Goal: Information Seeking & Learning: Learn about a topic

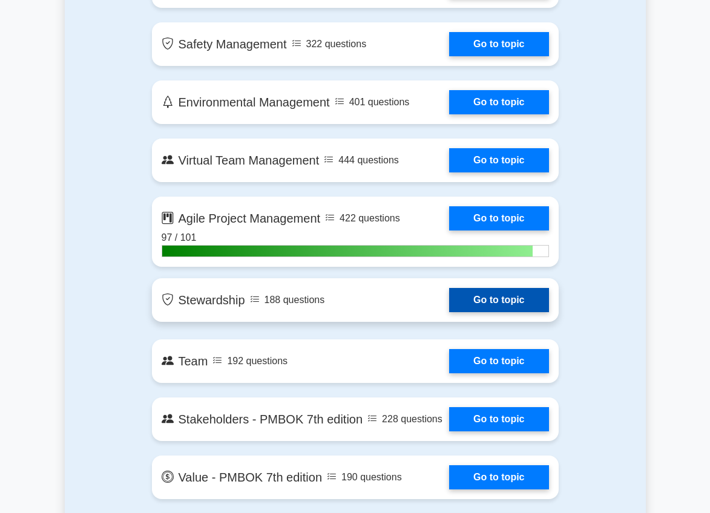
scroll to position [2420, 0]
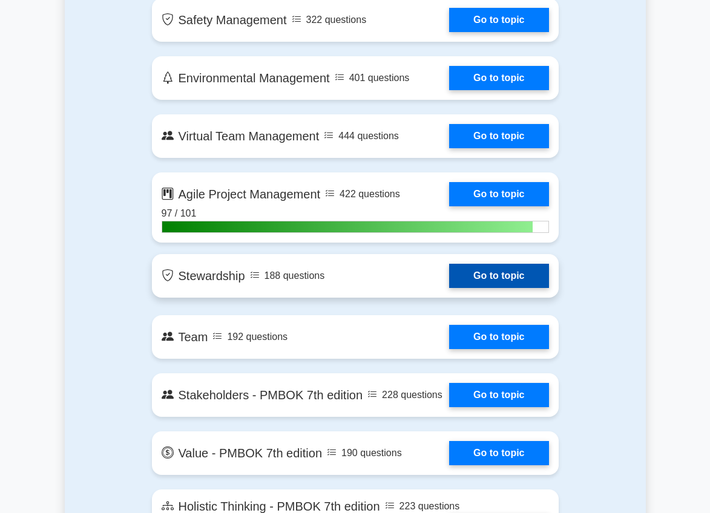
click at [449, 280] on link "Go to topic" at bounding box center [498, 276] width 99 height 24
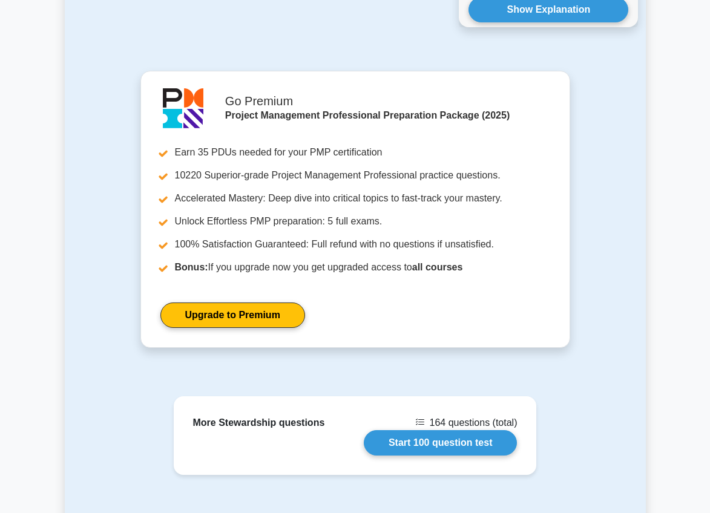
scroll to position [1694, 0]
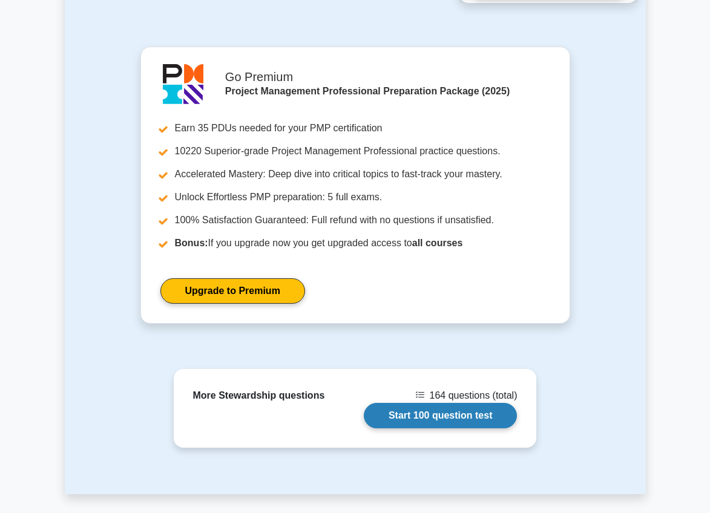
click at [451, 416] on link "Start 100 question test" at bounding box center [441, 415] width 154 height 25
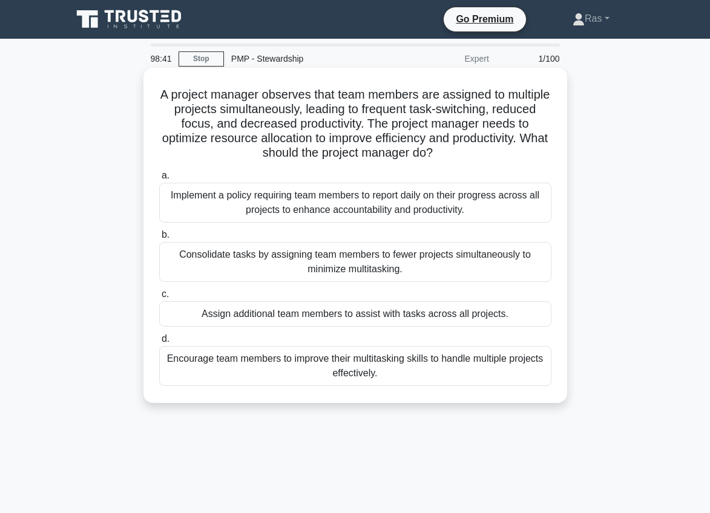
click at [402, 276] on div "Consolidate tasks by assigning team members to fewer projects simultaneously to…" at bounding box center [355, 262] width 392 height 40
click at [159, 239] on input "b. Consolidate tasks by assigning team members to fewer projects simultaneously…" at bounding box center [159, 235] width 0 height 8
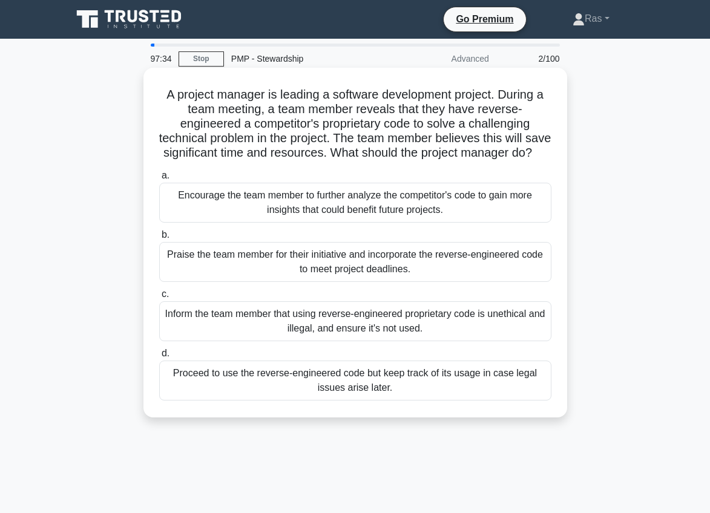
click at [533, 324] on div "Inform the team member that using reverse-engineered proprietary code is unethi…" at bounding box center [355, 321] width 392 height 40
click at [159, 298] on input "c. Inform the team member that using reverse-engineered proprietary code is une…" at bounding box center [159, 294] width 0 height 8
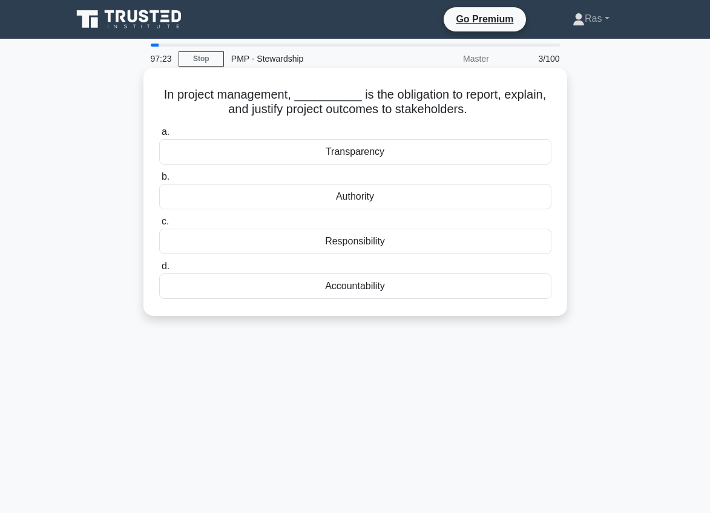
click at [404, 289] on div "Accountability" at bounding box center [355, 285] width 392 height 25
click at [159, 270] on input "d. Accountability" at bounding box center [159, 267] width 0 height 8
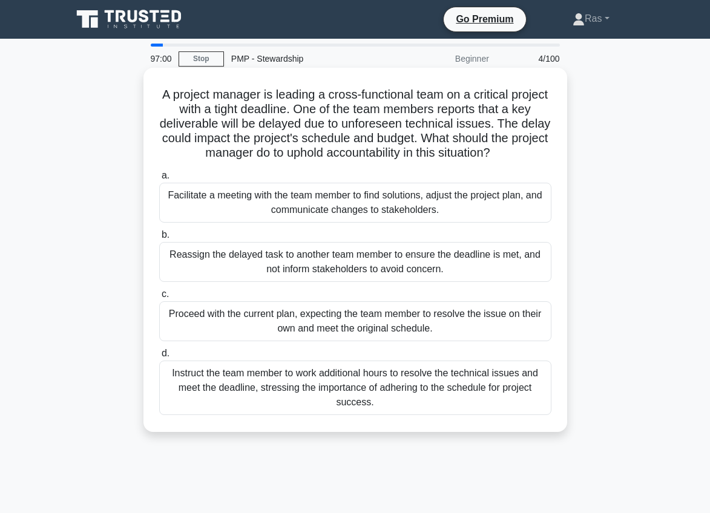
click at [506, 204] on div "Facilitate a meeting with the team member to find solutions, adjust the project…" at bounding box center [355, 203] width 392 height 40
click at [159, 180] on input "a. Facilitate a meeting with the team member to find solutions, adjust the proj…" at bounding box center [159, 176] width 0 height 8
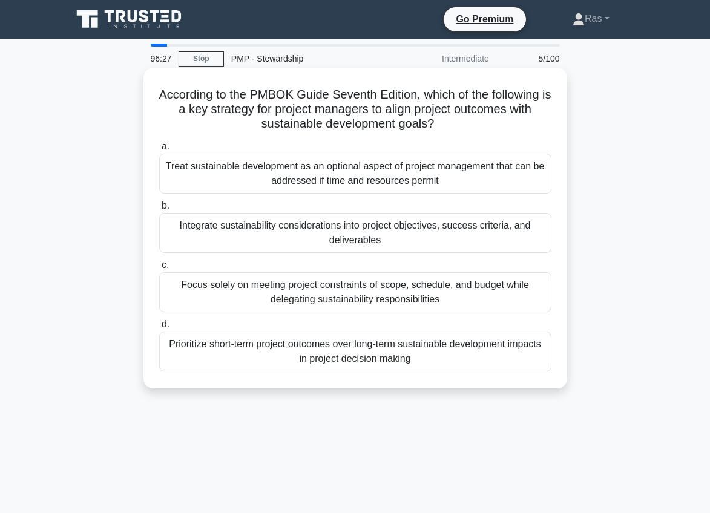
click at [428, 226] on div "Integrate sustainability considerations into project objectives, success criter…" at bounding box center [355, 233] width 392 height 40
click at [159, 210] on input "b. Integrate sustainability considerations into project objectives, success cri…" at bounding box center [159, 206] width 0 height 8
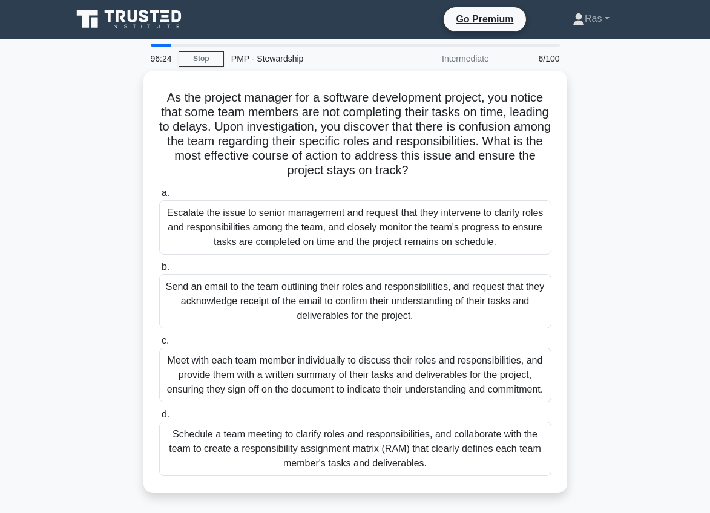
scroll to position [24, 0]
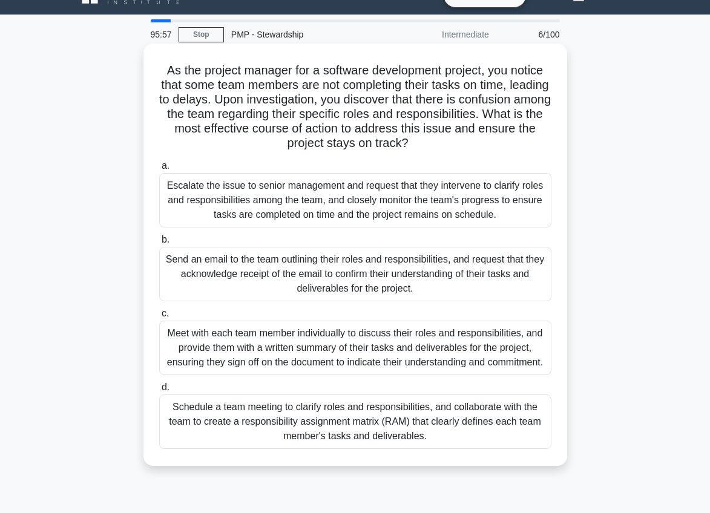
click at [368, 424] on div "Schedule a team meeting to clarify roles and responsibilities, and collaborate …" at bounding box center [355, 421] width 392 height 54
click at [159, 391] on input "d. Schedule a team meeting to clarify roles and responsibilities, and collabora…" at bounding box center [159, 388] width 0 height 8
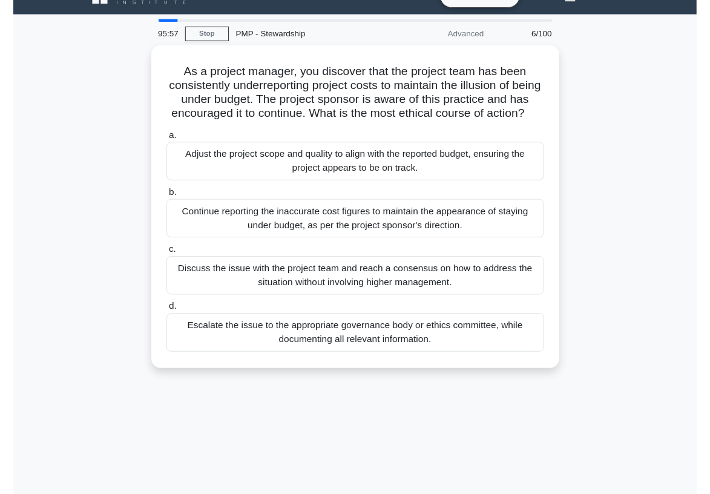
scroll to position [0, 0]
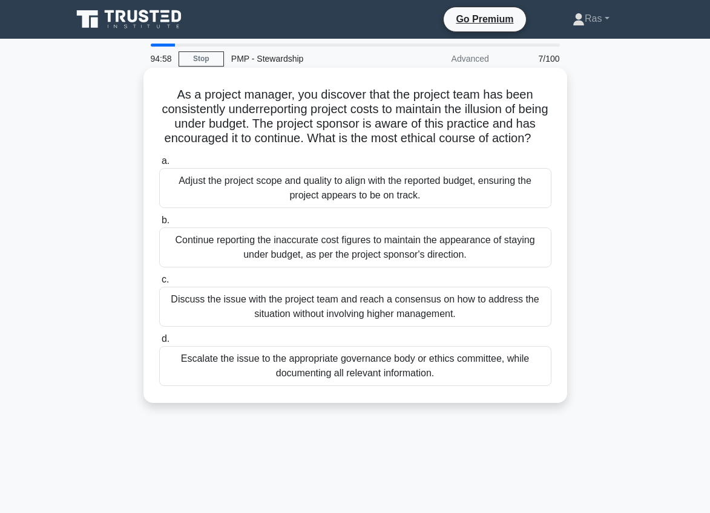
click at [421, 182] on div "Adjust the project scope and quality to align with the reported budget, ensurin…" at bounding box center [355, 188] width 392 height 40
click at [159, 165] on input "a. Adjust the project scope and quality to align with the reported budget, ensu…" at bounding box center [159, 161] width 0 height 8
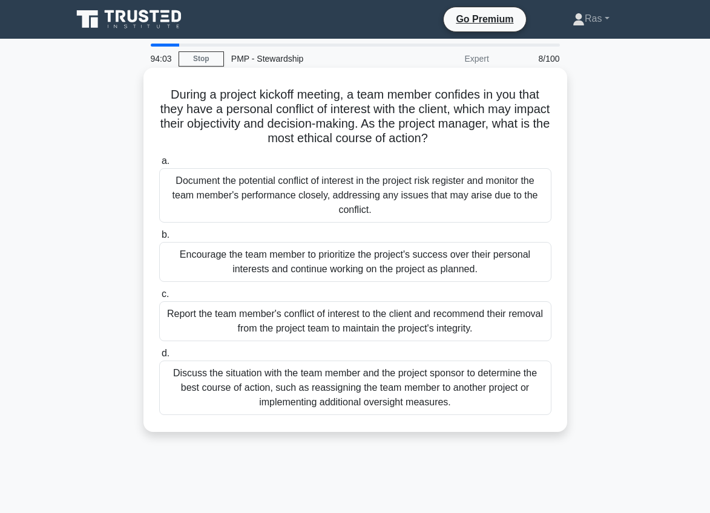
click at [430, 266] on div "Encourage the team member to prioritize the project's success over their person…" at bounding box center [355, 262] width 392 height 40
click at [159, 239] on input "b. Encourage the team member to prioritize the project's success over their per…" at bounding box center [159, 235] width 0 height 8
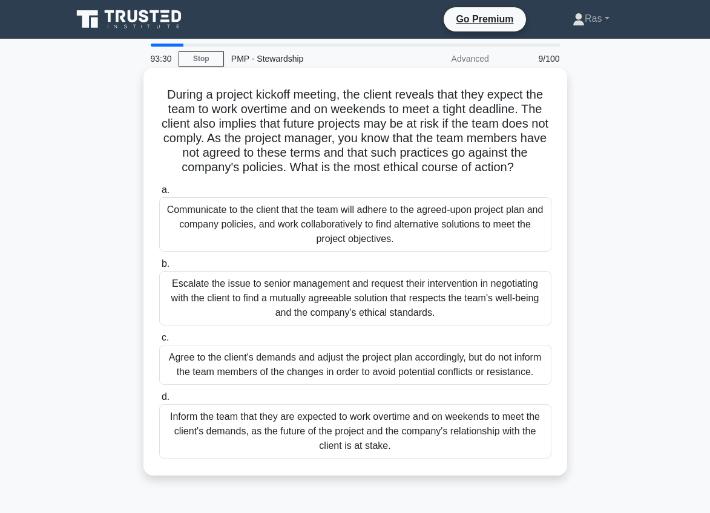
click at [480, 231] on div "Communicate to the client that the team will adhere to the agreed-upon project …" at bounding box center [355, 224] width 392 height 54
click at [159, 194] on input "a. Communicate to the client that the team will adhere to the agreed-upon proje…" at bounding box center [159, 190] width 0 height 8
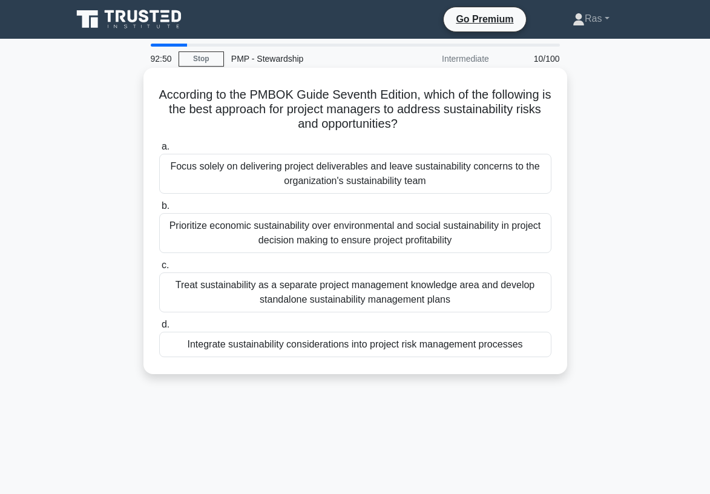
click at [471, 291] on div "Treat sustainability as a separate project management knowledge area and develo…" at bounding box center [355, 292] width 392 height 40
click at [159, 269] on input "c. Treat sustainability as a separate project management knowledge area and dev…" at bounding box center [159, 265] width 0 height 8
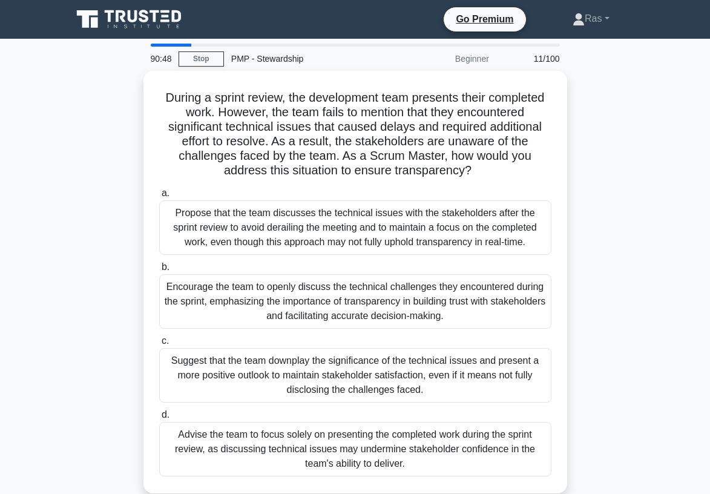
scroll to position [24, 0]
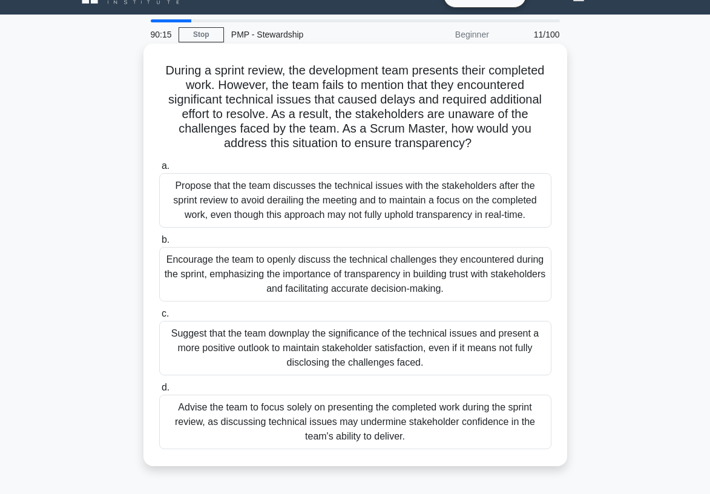
click at [485, 274] on div "Encourage the team to openly discuss the technical challenges they encountered …" at bounding box center [355, 274] width 392 height 54
click at [159, 244] on input "b. Encourage the team to openly discuss the technical challenges they encounter…" at bounding box center [159, 240] width 0 height 8
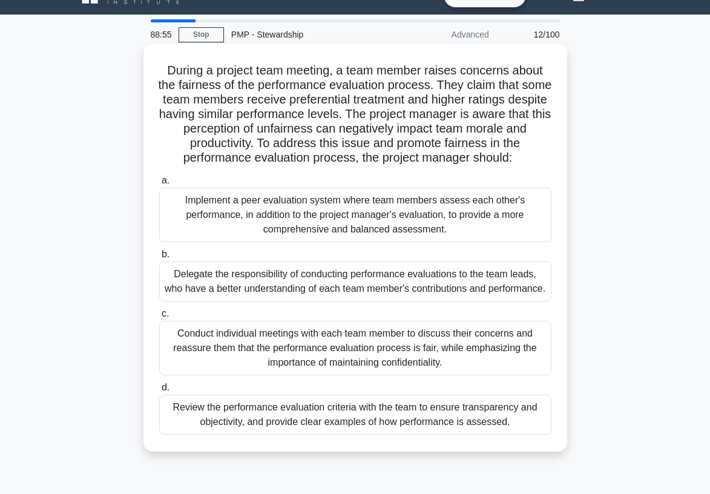
click at [445, 428] on div "Review the performance evaluation criteria with the team to ensure transparency…" at bounding box center [355, 414] width 392 height 40
click at [159, 391] on input "d. Review the performance evaluation criteria with the team to ensure transpare…" at bounding box center [159, 388] width 0 height 8
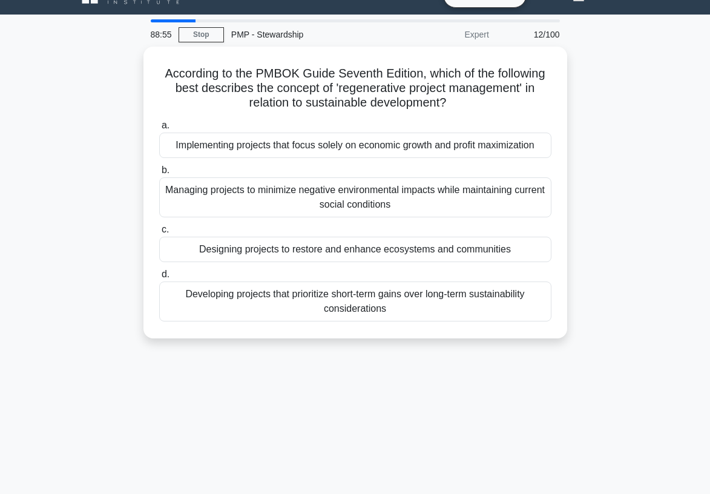
scroll to position [0, 0]
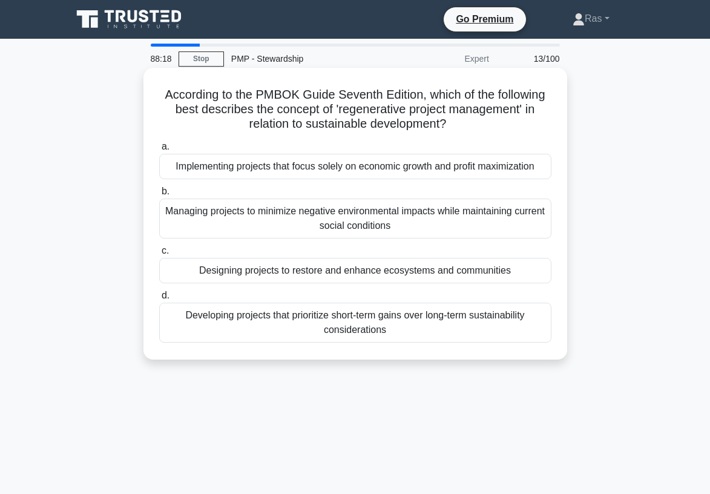
click at [442, 275] on div "Designing projects to restore and enhance ecosystems and communities" at bounding box center [355, 270] width 392 height 25
click at [159, 255] on input "c. Designing projects to restore and enhance ecosystems and communities" at bounding box center [159, 251] width 0 height 8
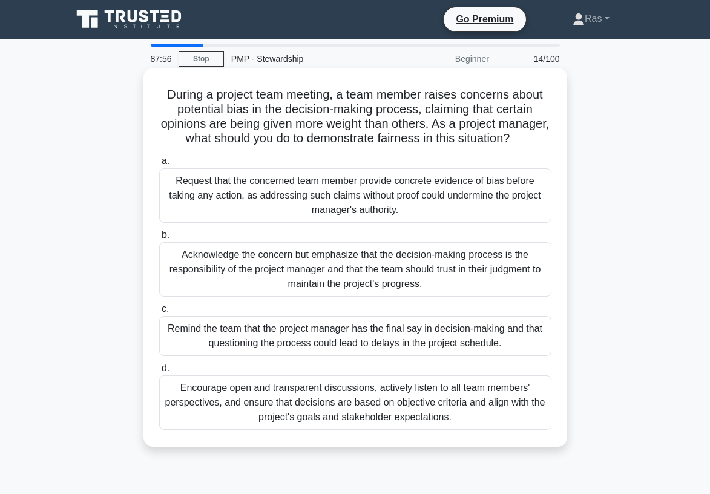
click at [375, 428] on div "Encourage open and transparent discussions, actively listen to all team members…" at bounding box center [355, 402] width 392 height 54
click at [159, 372] on input "d. Encourage open and transparent discussions, actively listen to all team memb…" at bounding box center [159, 368] width 0 height 8
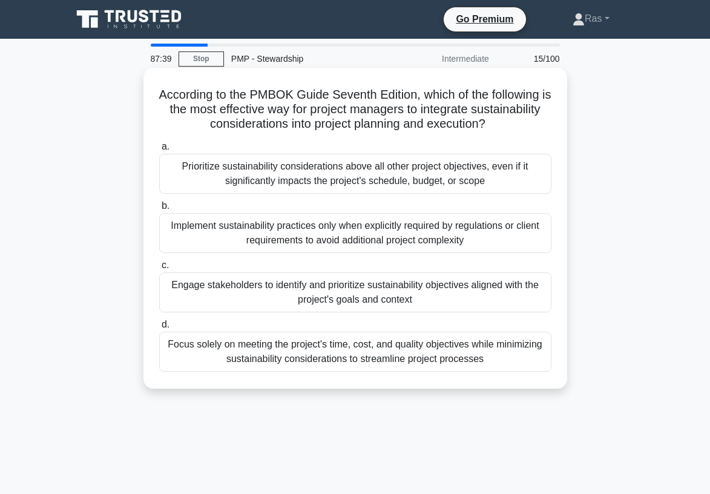
click at [478, 299] on div "Engage stakeholders to identify and prioritize sustainability objectives aligne…" at bounding box center [355, 292] width 392 height 40
click at [159, 269] on input "c. Engage stakeholders to identify and prioritize sustainability objectives ali…" at bounding box center [159, 265] width 0 height 8
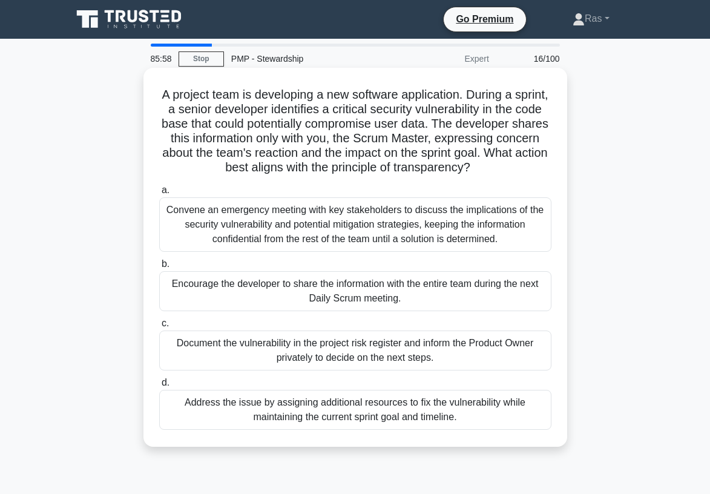
click at [511, 205] on div "Convene an emergency meeting with key stakeholders to discuss the implications …" at bounding box center [355, 224] width 392 height 54
click at [159, 194] on input "a. Convene an emergency meeting with key stakeholders to discuss the implicatio…" at bounding box center [159, 190] width 0 height 8
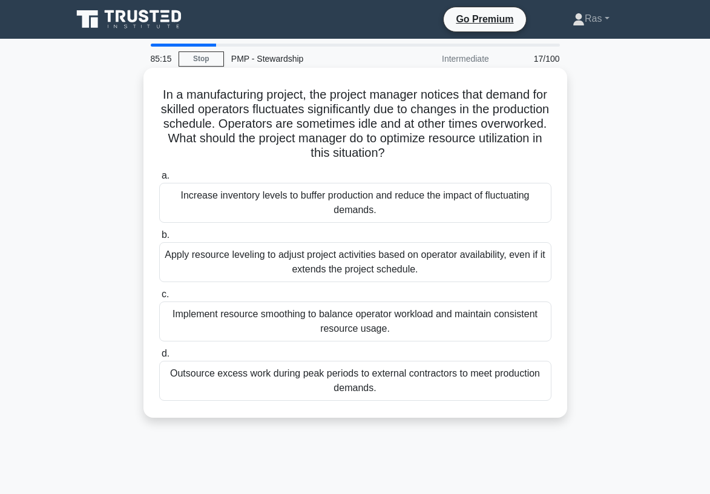
click at [494, 327] on div "Implement resource smoothing to balance operator workload and maintain consiste…" at bounding box center [355, 321] width 392 height 40
click at [159, 298] on input "c. Implement resource smoothing to balance operator workload and maintain consi…" at bounding box center [159, 294] width 0 height 8
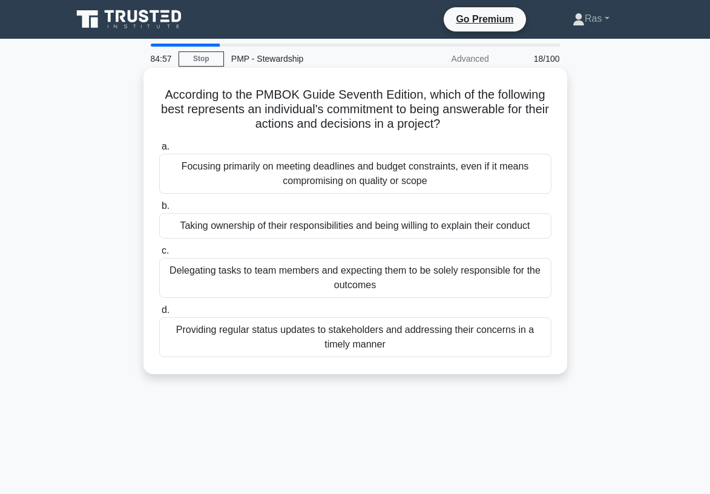
click at [407, 339] on div "Providing regular status updates to stakeholders and addressing their concerns …" at bounding box center [355, 337] width 392 height 40
click at [159, 314] on input "d. Providing regular status updates to stakeholders and addressing their concer…" at bounding box center [159, 310] width 0 height 8
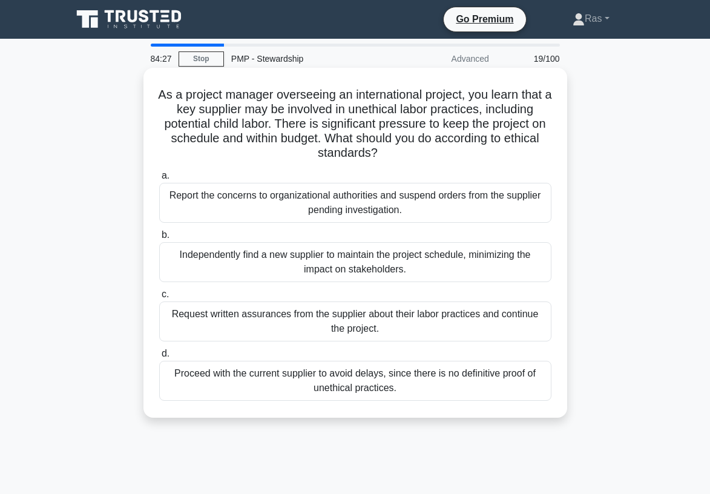
click at [385, 198] on div "Report the concerns to organizational authorities and suspend orders from the s…" at bounding box center [355, 203] width 392 height 40
click at [159, 180] on input "a. Report the concerns to organizational authorities and suspend orders from th…" at bounding box center [159, 176] width 0 height 8
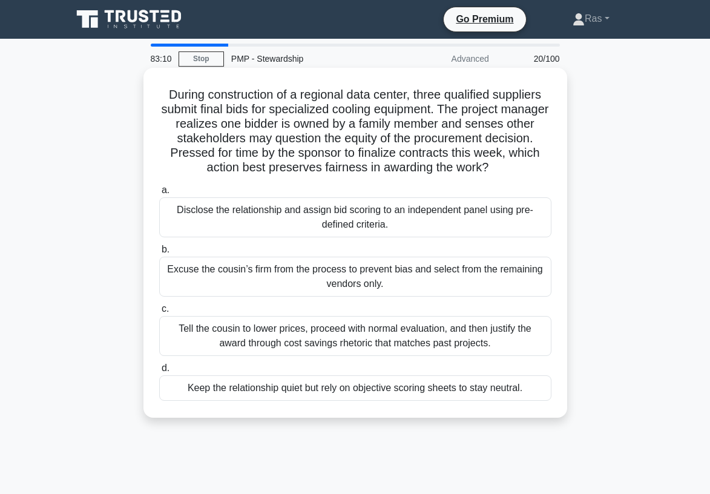
click at [420, 394] on div "Keep the relationship quiet but rely on objective scoring sheets to stay neutra…" at bounding box center [355, 387] width 392 height 25
click at [159, 372] on input "d. Keep the relationship quiet but rely on objective scoring sheets to stay neu…" at bounding box center [159, 368] width 0 height 8
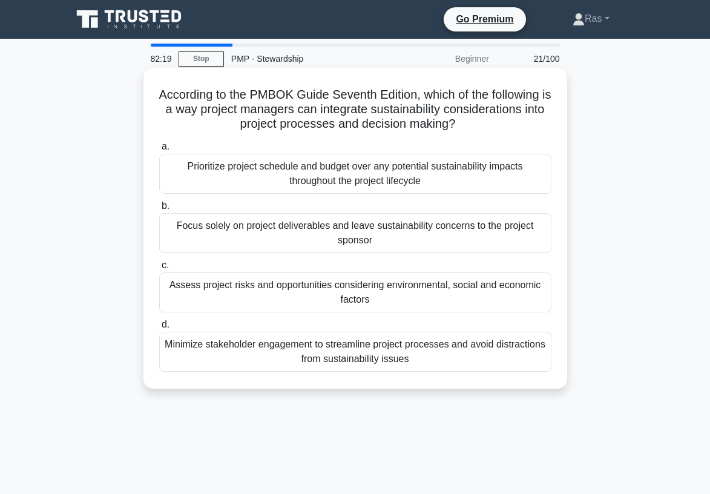
click at [404, 287] on div "Assess project risks and opportunities considering environmental, social and ec…" at bounding box center [355, 292] width 392 height 40
click at [159, 269] on input "c. Assess project risks and opportunities considering environmental, social and…" at bounding box center [159, 265] width 0 height 8
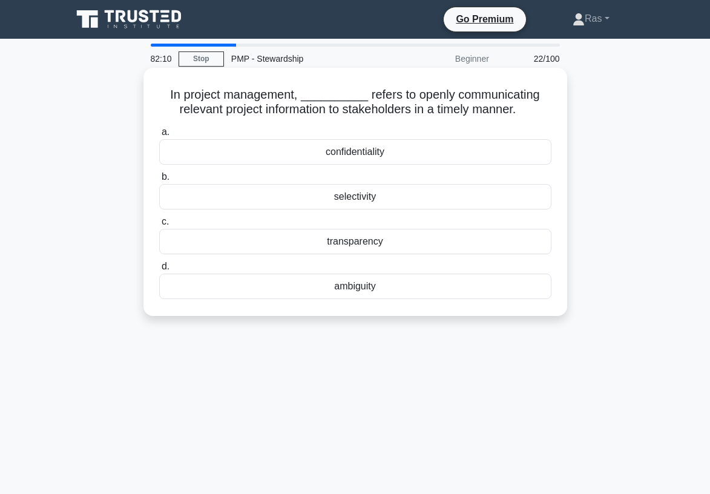
click at [468, 244] on div "transparency" at bounding box center [355, 241] width 392 height 25
click at [159, 226] on input "c. transparency" at bounding box center [159, 222] width 0 height 8
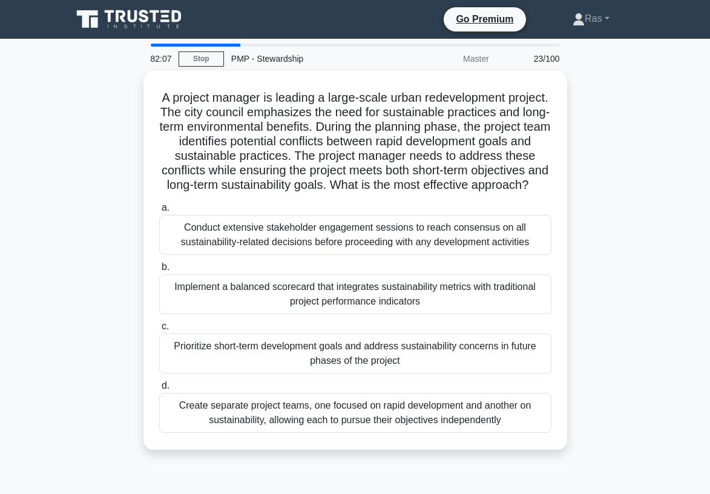
scroll to position [24, 0]
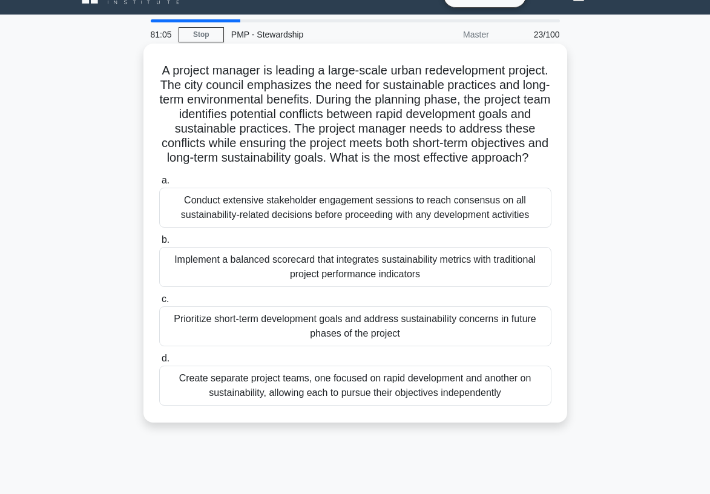
click at [390, 215] on div "Conduct extensive stakeholder engagement sessions to reach consensus on all sus…" at bounding box center [355, 208] width 392 height 40
click at [159, 185] on input "a. Conduct extensive stakeholder engagement sessions to reach consensus on all …" at bounding box center [159, 181] width 0 height 8
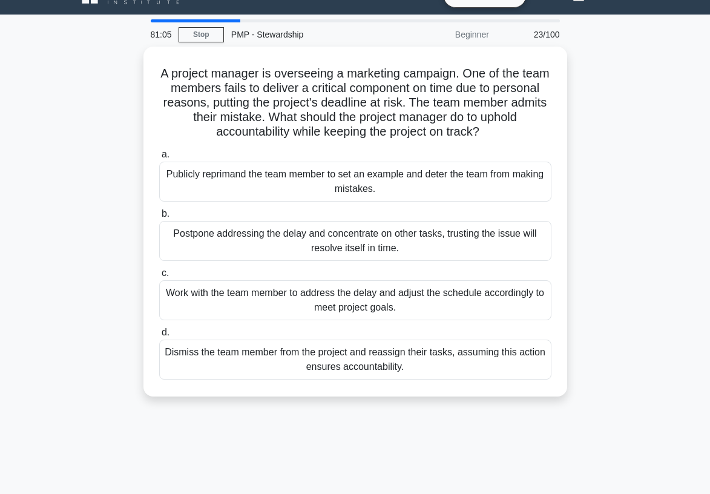
scroll to position [0, 0]
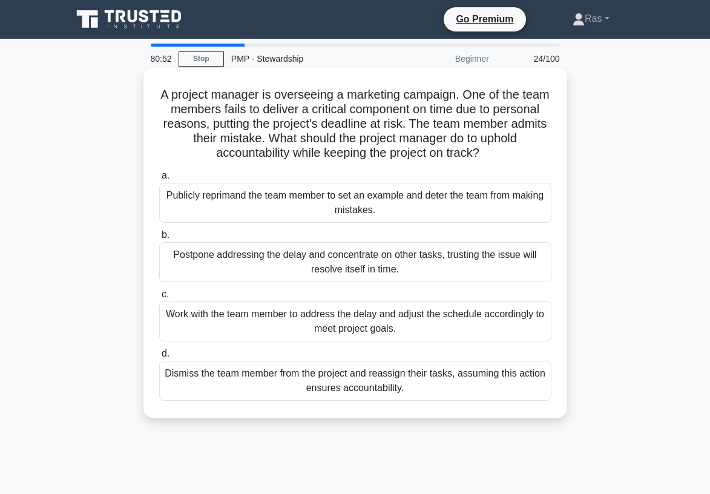
click at [428, 314] on div "Work with the team member to address the delay and adjust the schedule accordin…" at bounding box center [355, 321] width 392 height 40
click at [159, 298] on input "c. Work with the team member to address the delay and adjust the schedule accor…" at bounding box center [159, 294] width 0 height 8
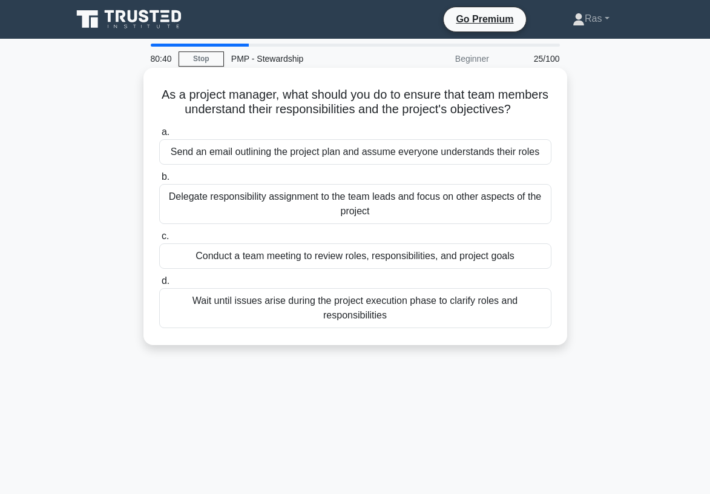
click at [472, 257] on div "Conduct a team meeting to review roles, responsibilities, and project goals" at bounding box center [355, 255] width 392 height 25
click at [159, 240] on input "c. Conduct a team meeting to review roles, responsibilities, and project goals" at bounding box center [159, 236] width 0 height 8
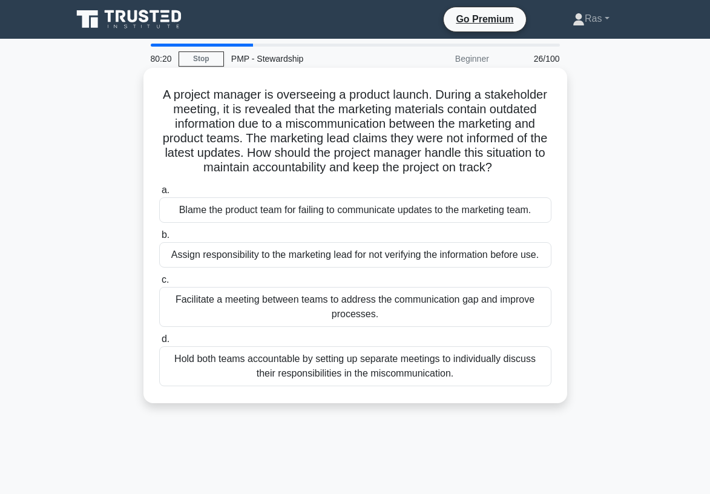
click at [436, 301] on div "Facilitate a meeting between teams to address the communication gap and improve…" at bounding box center [355, 307] width 392 height 40
click at [159, 284] on input "c. Facilitate a meeting between teams to address the communication gap and impr…" at bounding box center [159, 280] width 0 height 8
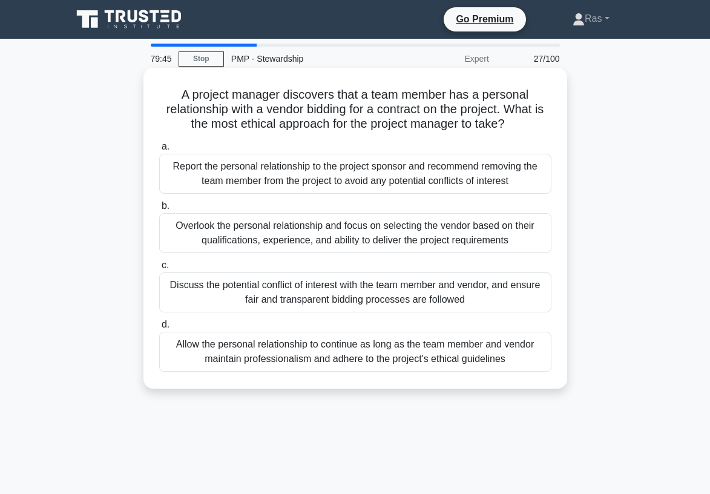
click at [425, 282] on div "Discuss the potential conflict of interest with the team member and vendor, and…" at bounding box center [355, 292] width 392 height 40
click at [159, 269] on input "c. Discuss the potential conflict of interest with the team member and vendor, …" at bounding box center [159, 265] width 0 height 8
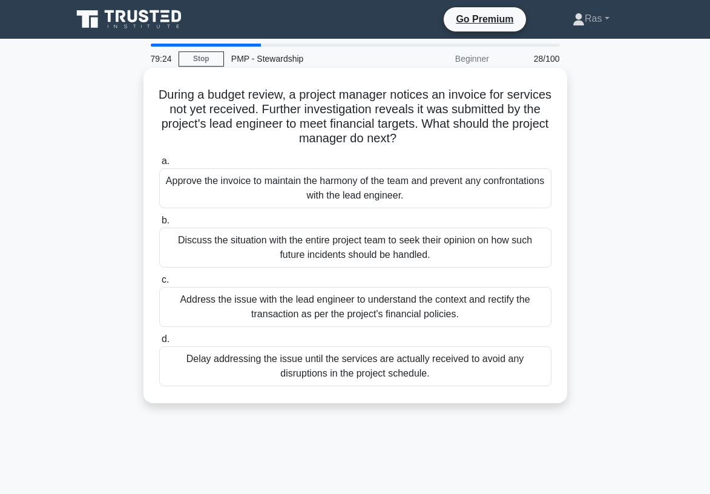
click at [428, 247] on div "Discuss the situation with the entire project team to seek their opinion on how…" at bounding box center [355, 247] width 392 height 40
click at [159, 224] on input "b. Discuss the situation with the entire project team to seek their opinion on …" at bounding box center [159, 221] width 0 height 8
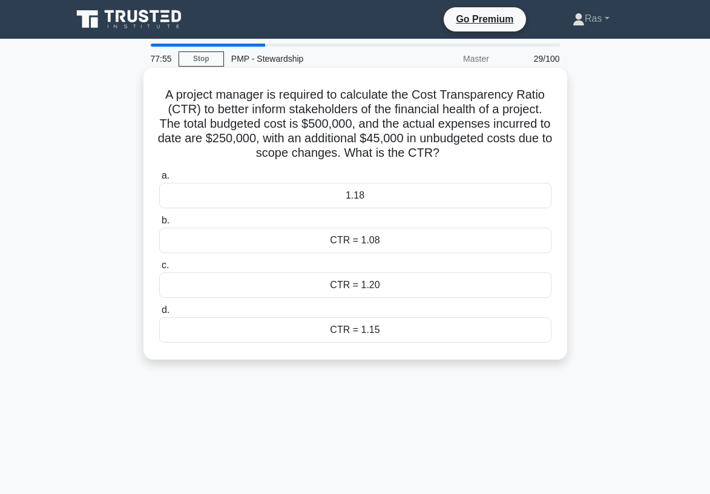
click at [358, 198] on div "1.18" at bounding box center [355, 195] width 392 height 25
click at [159, 180] on input "a. 1.18" at bounding box center [159, 176] width 0 height 8
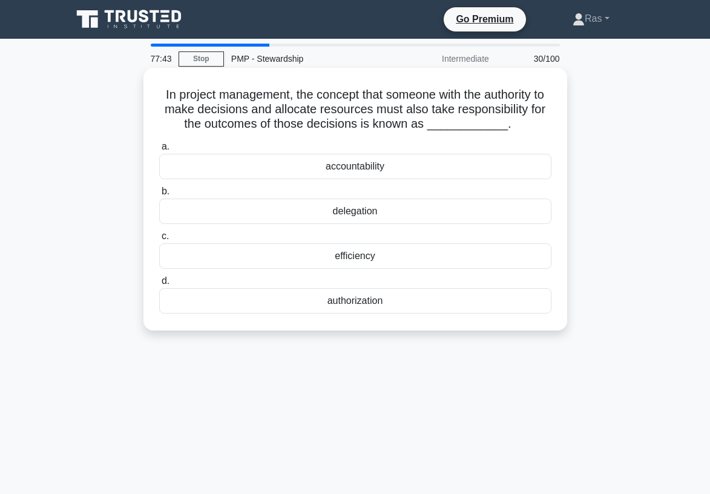
drag, startPoint x: 344, startPoint y: 166, endPoint x: 303, endPoint y: 183, distance: 44.5
click at [306, 185] on div "a. accountability b. delegation c. d." at bounding box center [355, 226] width 407 height 179
click at [292, 188] on label "b. delegation" at bounding box center [355, 204] width 392 height 40
click at [159, 188] on input "b. delegation" at bounding box center [159, 192] width 0 height 8
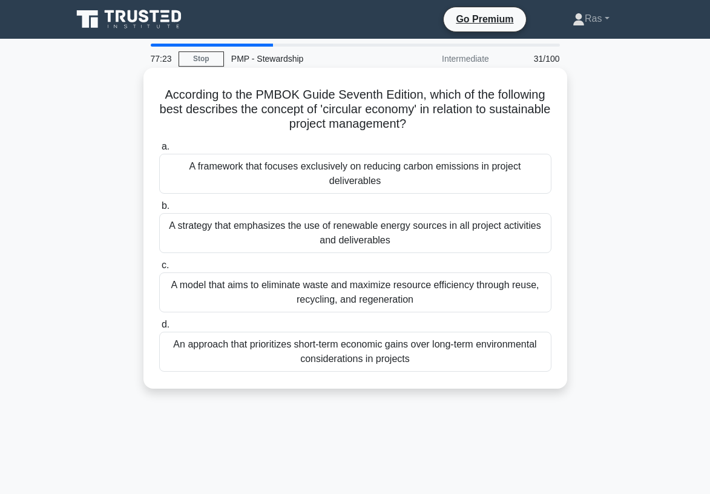
click at [306, 300] on div "A model that aims to eliminate waste and maximize resource efficiency through r…" at bounding box center [355, 292] width 392 height 40
click at [159, 269] on input "c. A model that aims to eliminate waste and maximize resource efficiency throug…" at bounding box center [159, 265] width 0 height 8
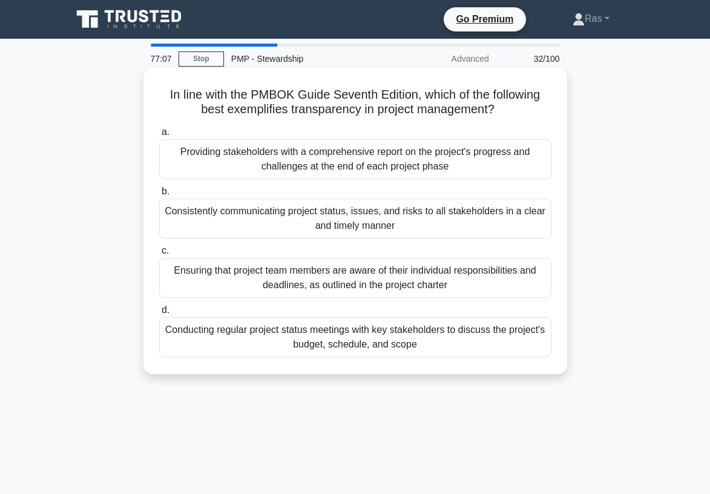
click at [446, 223] on div "Consistently communicating project status, issues, and risks to all stakeholder…" at bounding box center [355, 218] width 392 height 40
click at [159, 195] on input "b. Consistently communicating project status, issues, and risks to all stakehol…" at bounding box center [159, 192] width 0 height 8
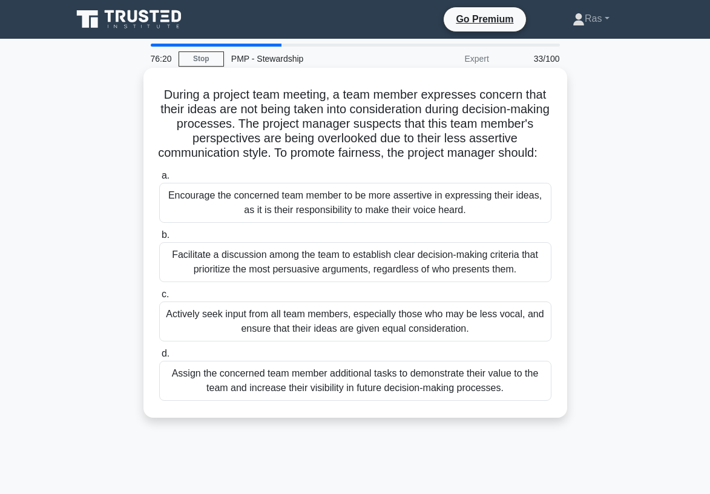
click at [436, 282] on div "Facilitate a discussion among the team to establish clear decision-making crite…" at bounding box center [355, 262] width 392 height 40
click at [159, 239] on input "b. Facilitate a discussion among the team to establish clear decision-making cr…" at bounding box center [159, 235] width 0 height 8
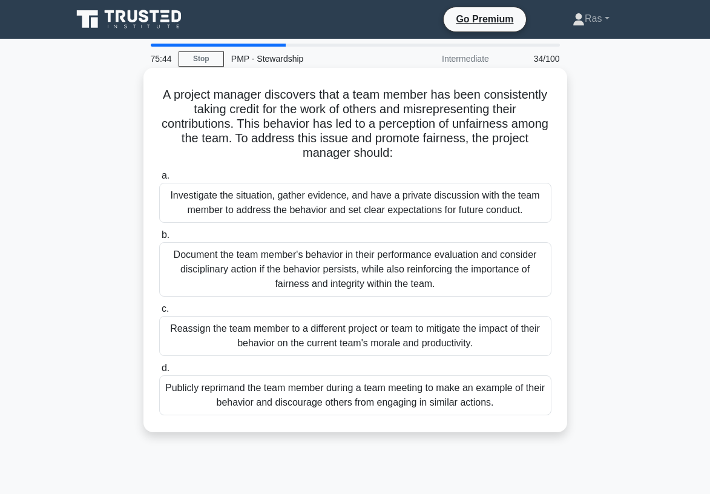
click at [464, 209] on div "Investigate the situation, gather evidence, and have a private discussion with …" at bounding box center [355, 203] width 392 height 40
click at [159, 180] on input "a. Investigate the situation, gather evidence, and have a private discussion wi…" at bounding box center [159, 176] width 0 height 8
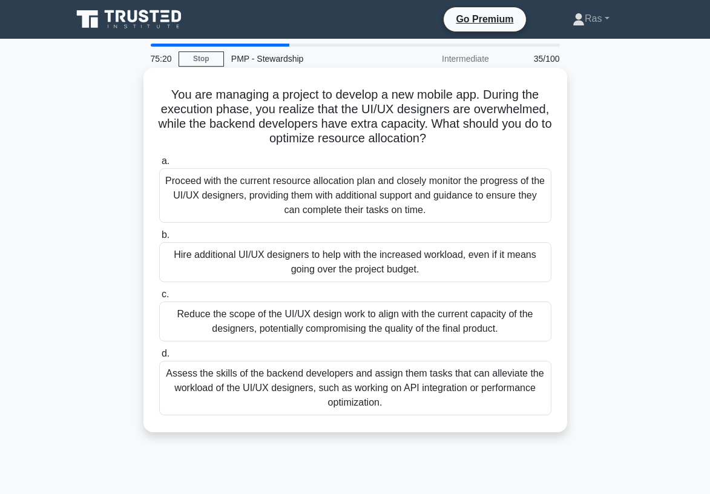
click at [485, 374] on div "Assess the skills of the backend developers and assign them tasks that can alle…" at bounding box center [355, 388] width 392 height 54
click at [159, 358] on input "d. Assess the skills of the backend developers and assign them tasks that can a…" at bounding box center [159, 354] width 0 height 8
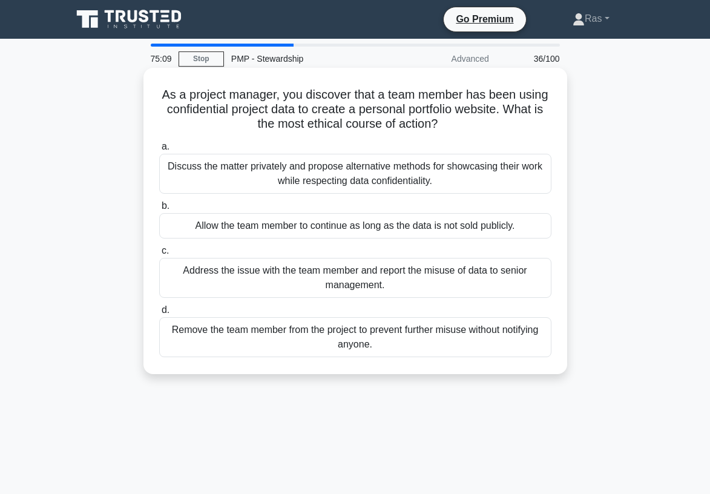
click at [470, 181] on div "Discuss the matter privately and propose alternative methods for showcasing the…" at bounding box center [355, 174] width 392 height 40
click at [159, 151] on input "a. Discuss the matter privately and propose alternative methods for showcasing …" at bounding box center [159, 147] width 0 height 8
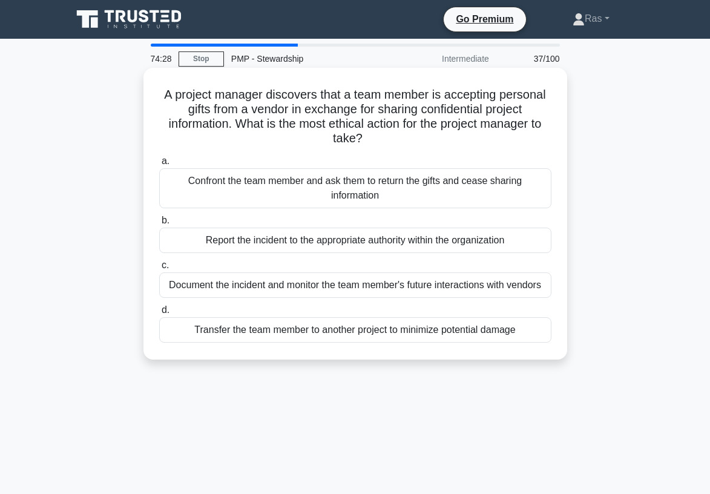
click at [450, 284] on div "Document the incident and monitor the team member's future interactions with ve…" at bounding box center [355, 284] width 392 height 25
click at [159, 269] on input "c. Document the incident and monitor the team member's future interactions with…" at bounding box center [159, 265] width 0 height 8
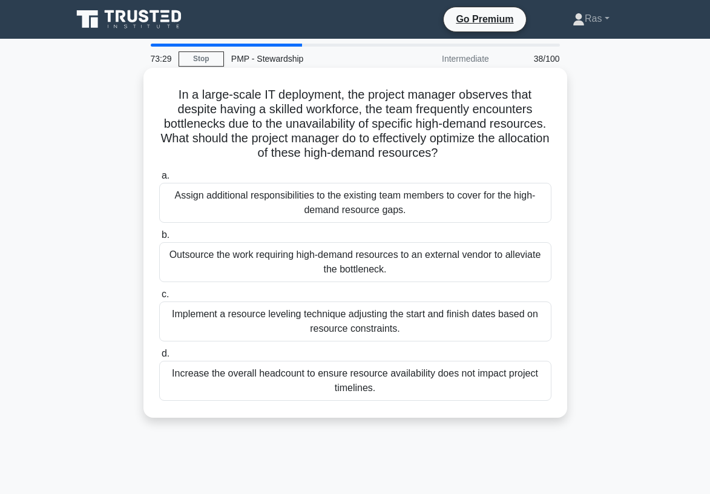
click at [339, 332] on div "Implement a resource leveling technique adjusting the start and finish dates ba…" at bounding box center [355, 321] width 392 height 40
click at [159, 298] on input "c. Implement a resource leveling technique adjusting the start and finish dates…" at bounding box center [159, 294] width 0 height 8
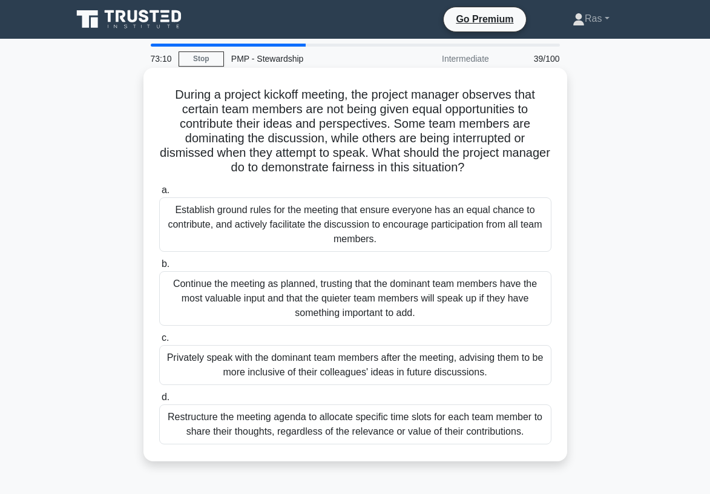
click at [339, 232] on div "Establish ground rules for the meeting that ensure everyone has an equal chance…" at bounding box center [355, 224] width 392 height 54
click at [159, 194] on input "a. Establish ground rules for the meeting that ensure everyone has an equal cha…" at bounding box center [159, 190] width 0 height 8
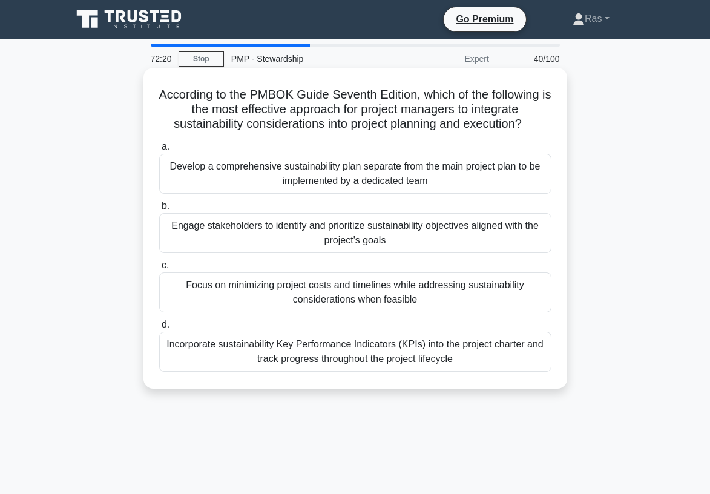
click at [338, 231] on div "Engage stakeholders to identify and prioritize sustainability objectives aligne…" at bounding box center [355, 233] width 392 height 40
click at [159, 210] on input "b. Engage stakeholders to identify and prioritize sustainability objectives ali…" at bounding box center [159, 206] width 0 height 8
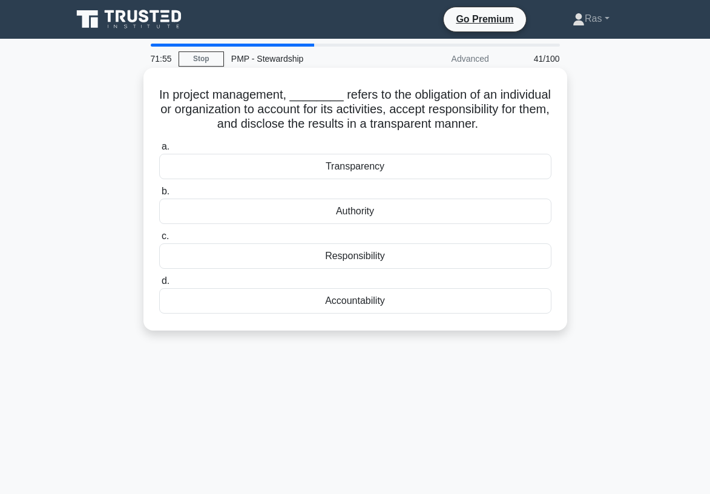
click at [354, 262] on div "Responsibility" at bounding box center [355, 255] width 392 height 25
click at [159, 240] on input "c. Responsibility" at bounding box center [159, 236] width 0 height 8
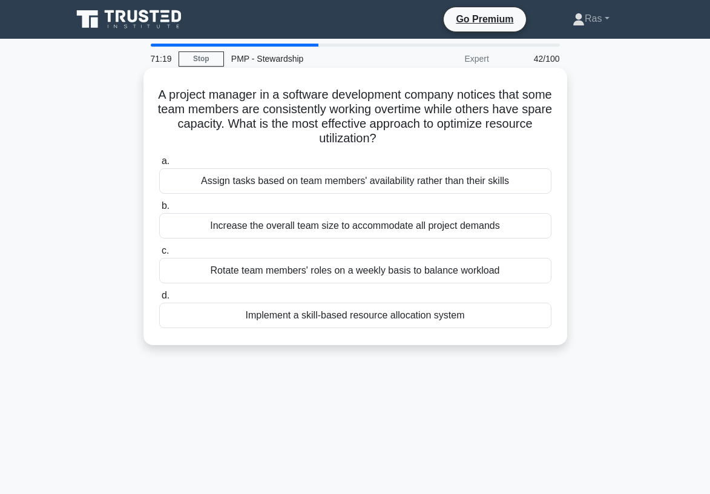
click at [420, 264] on div "Rotate team members' roles on a weekly basis to balance workload" at bounding box center [355, 270] width 392 height 25
click at [159, 255] on input "c. Rotate team members' roles on a weekly basis to balance workload" at bounding box center [159, 251] width 0 height 8
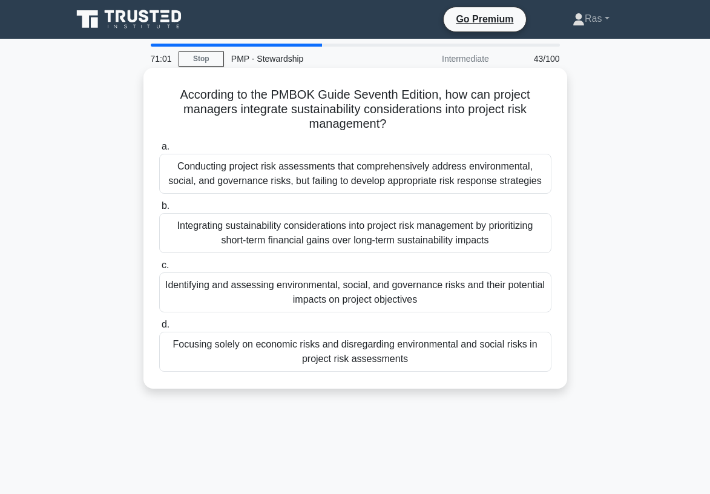
click at [443, 284] on div "Identifying and assessing environmental, social, and governance risks and their…" at bounding box center [355, 292] width 392 height 40
click at [159, 269] on input "c. Identifying and assessing environmental, social, and governance risks and th…" at bounding box center [159, 265] width 0 height 8
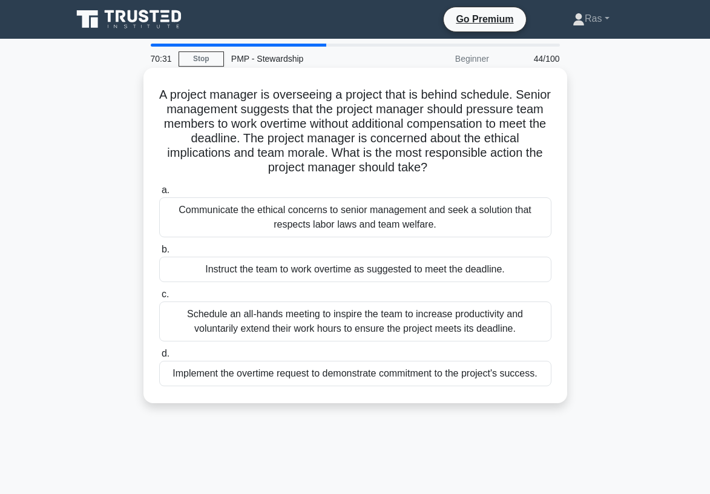
click at [450, 214] on div "Communicate the ethical concerns to senior management and seek a solution that …" at bounding box center [355, 217] width 392 height 40
click at [159, 194] on input "a. Communicate the ethical concerns to senior management and seek a solution th…" at bounding box center [159, 190] width 0 height 8
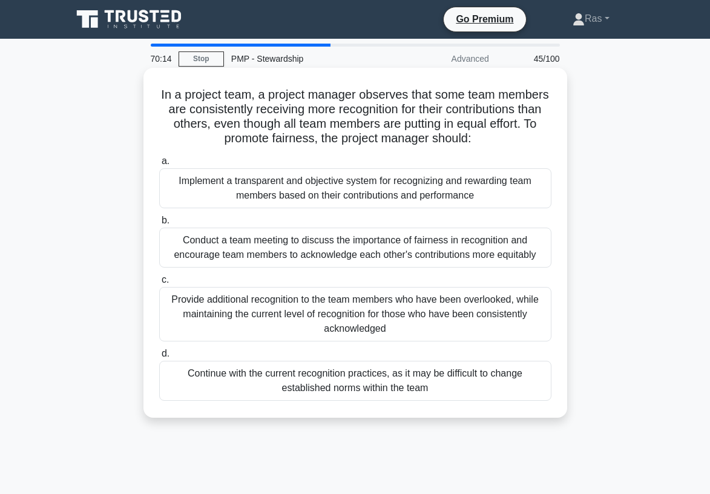
click at [471, 258] on div "Conduct a team meeting to discuss the importance of fairness in recognition and…" at bounding box center [355, 247] width 392 height 40
click at [159, 224] on input "b. Conduct a team meeting to discuss the importance of fairness in recognition …" at bounding box center [159, 221] width 0 height 8
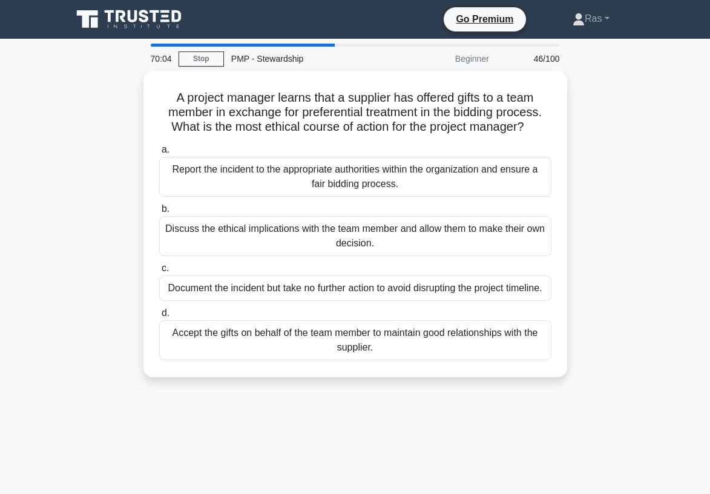
scroll to position [24, 0]
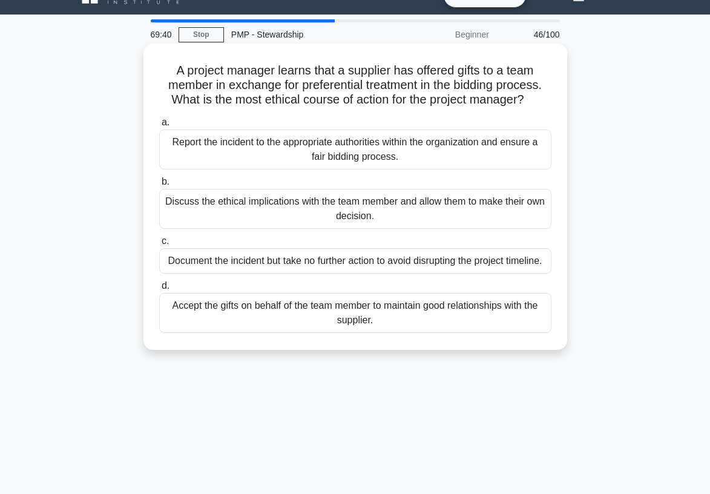
click at [509, 155] on div "Report the incident to the appropriate authorities within the organization and …" at bounding box center [355, 149] width 392 height 40
click at [159, 126] on input "a. Report the incident to the appropriate authorities within the organization a…" at bounding box center [159, 123] width 0 height 8
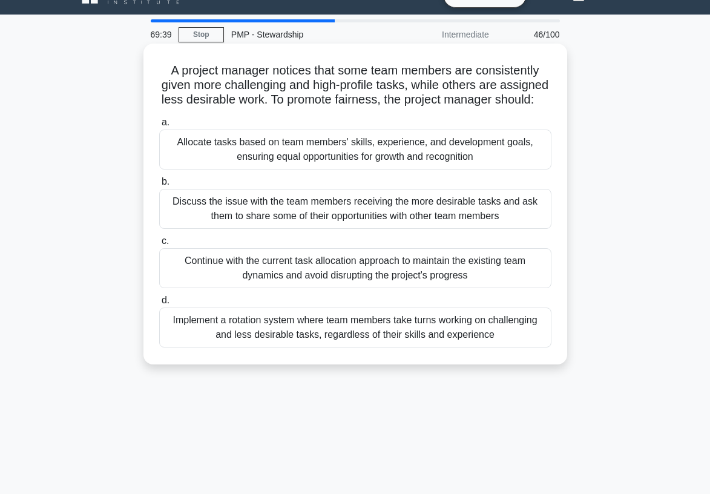
scroll to position [0, 0]
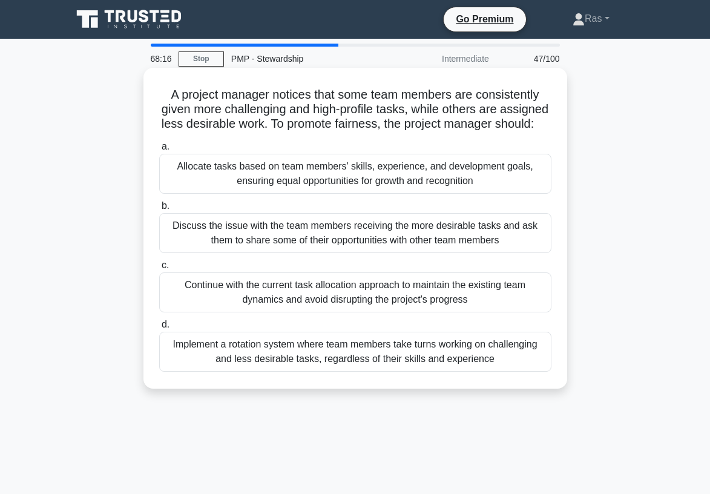
click at [509, 172] on div "Allocate tasks based on team members' skills, experience, and development goals…" at bounding box center [355, 174] width 392 height 40
click at [159, 151] on input "a. Allocate tasks based on team members' skills, experience, and development go…" at bounding box center [159, 147] width 0 height 8
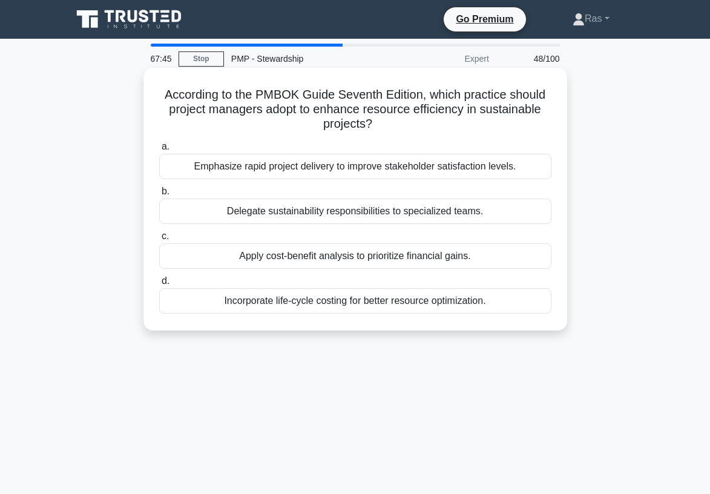
click at [285, 304] on div "Incorporate life-cycle costing for better resource optimization." at bounding box center [355, 300] width 392 height 25
click at [159, 285] on input "d. Incorporate life-cycle costing for better resource optimization." at bounding box center [159, 281] width 0 height 8
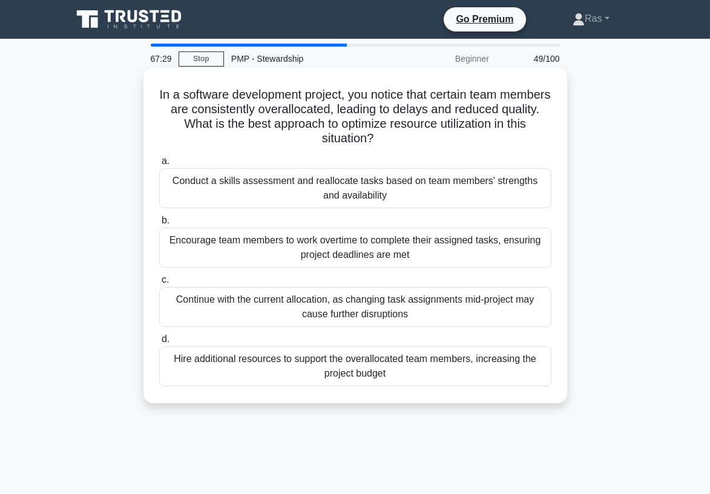
click at [471, 199] on div "Conduct a skills assessment and reallocate tasks based on team members' strengt…" at bounding box center [355, 188] width 392 height 40
click at [159, 165] on input "a. Conduct a skills assessment and reallocate tasks based on team members' stre…" at bounding box center [159, 161] width 0 height 8
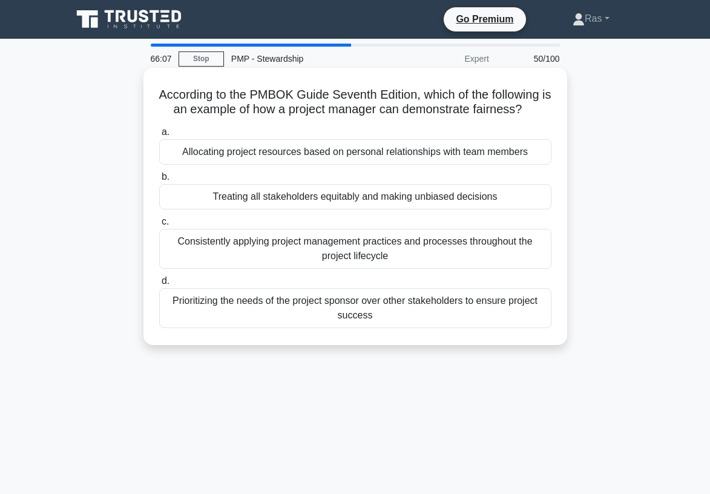
click at [411, 313] on div "Prioritizing the needs of the project sponsor over other stakeholders to ensure…" at bounding box center [355, 308] width 392 height 40
click at [159, 285] on input "d. Prioritizing the needs of the project sponsor over other stakeholders to ens…" at bounding box center [159, 281] width 0 height 8
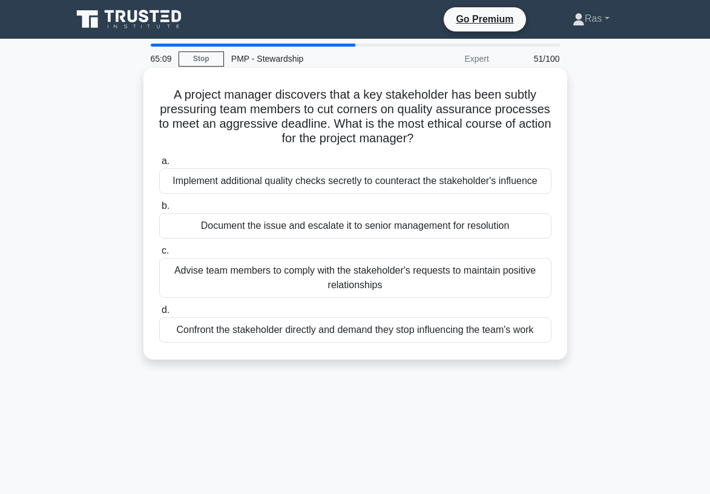
click at [366, 327] on div "Confront the stakeholder directly and demand they stop influencing the team's w…" at bounding box center [355, 329] width 392 height 25
click at [159, 314] on input "d. Confront the stakeholder directly and demand they stop influencing the team'…" at bounding box center [159, 310] width 0 height 8
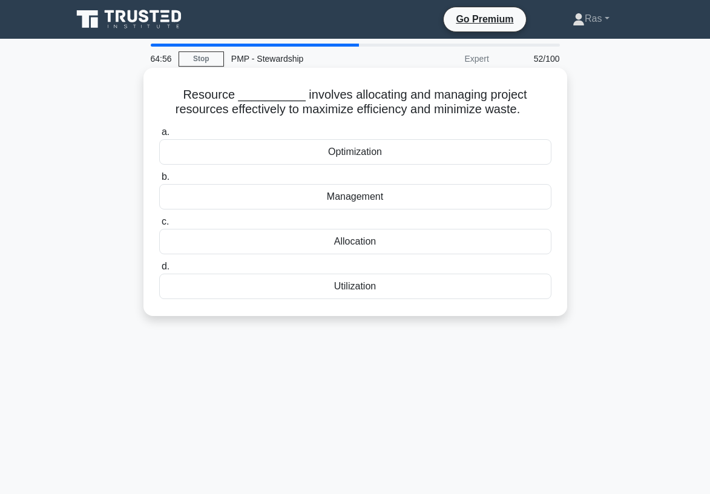
click at [401, 150] on div "Optimization" at bounding box center [355, 151] width 392 height 25
click at [159, 136] on input "a. Optimization" at bounding box center [159, 132] width 0 height 8
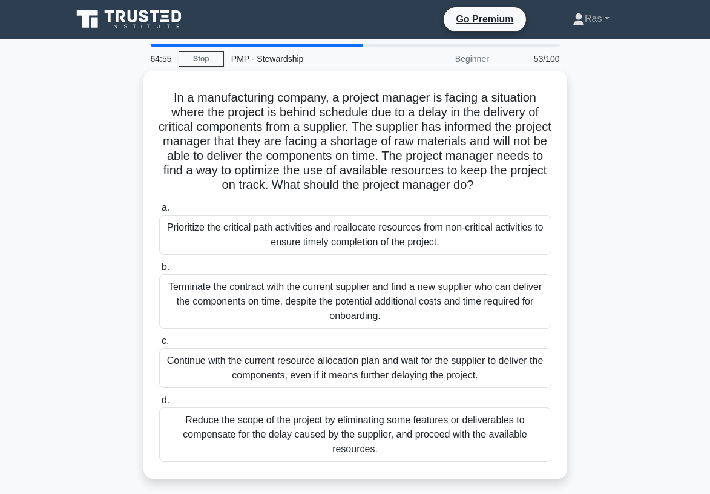
click at [652, 201] on main "64:55 Stop PMP - Stewardship Beginner 53/100 In a manufacturing company, a proj…" at bounding box center [355, 346] width 710 height 615
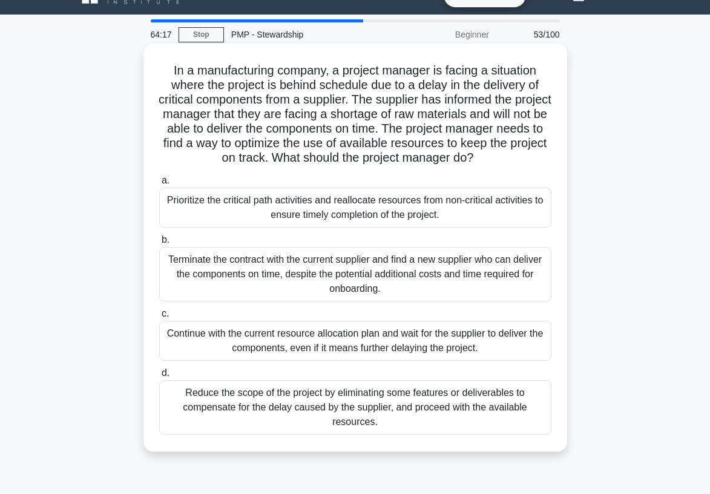
click at [420, 202] on div "Prioritize the critical path activities and reallocate resources from non-criti…" at bounding box center [355, 208] width 392 height 40
click at [159, 185] on input "a. Prioritize the critical path activities and reallocate resources from non-cr…" at bounding box center [159, 181] width 0 height 8
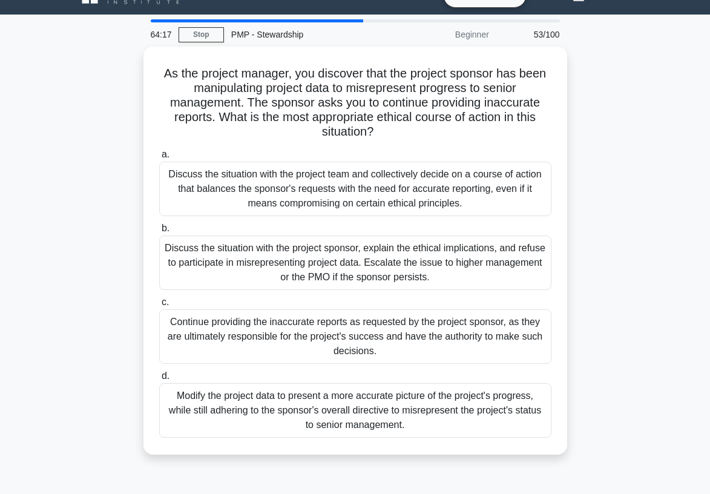
scroll to position [0, 0]
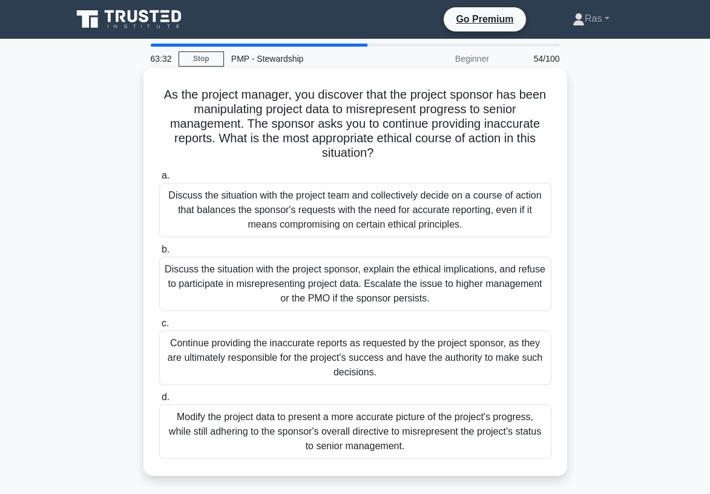
click at [332, 272] on div "Discuss the situation with the project sponsor, explain the ethical implication…" at bounding box center [355, 284] width 392 height 54
click at [159, 253] on input "b. Discuss the situation with the project sponsor, explain the ethical implicat…" at bounding box center [159, 250] width 0 height 8
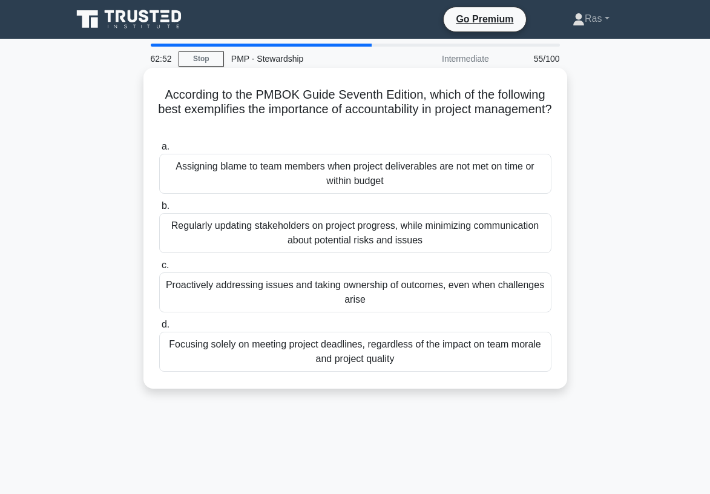
click at [365, 297] on div "Proactively addressing issues and taking ownership of outcomes, even when chall…" at bounding box center [355, 292] width 392 height 40
click at [159, 269] on input "c. Proactively addressing issues and taking ownership of outcomes, even when ch…" at bounding box center [159, 265] width 0 height 8
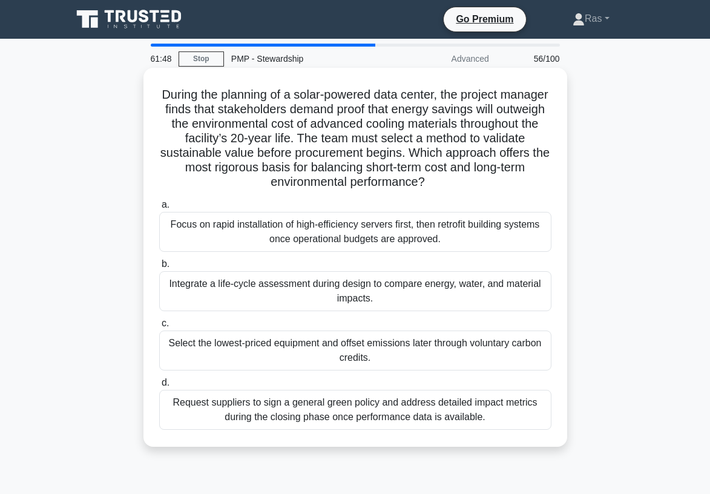
click at [506, 298] on div "Integrate a life-cycle assessment during design to compare energy, water, and m…" at bounding box center [355, 291] width 392 height 40
click at [159, 268] on input "b. Integrate a life-cycle assessment during design to compare energy, water, an…" at bounding box center [159, 264] width 0 height 8
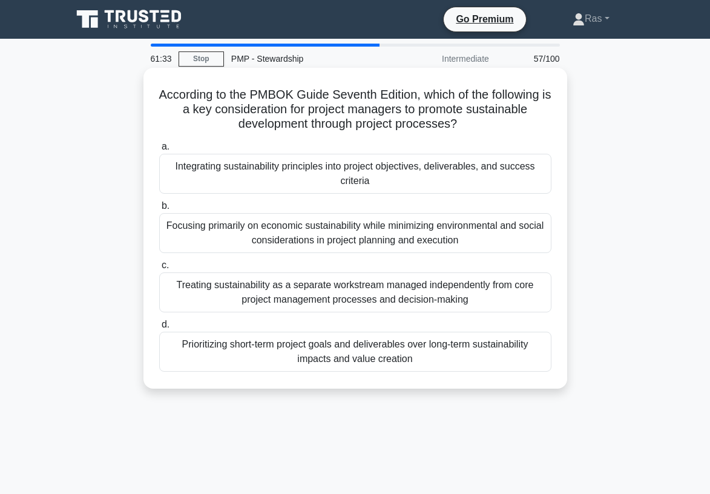
click at [434, 179] on div "Integrating sustainability principles into project objectives, deliverables, an…" at bounding box center [355, 174] width 392 height 40
click at [159, 151] on input "a. Integrating sustainability principles into project objectives, deliverables,…" at bounding box center [159, 147] width 0 height 8
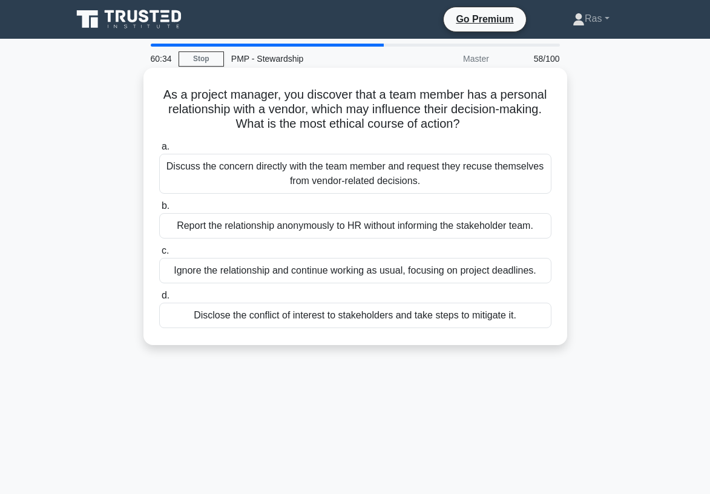
click at [275, 311] on div "Disclose the conflict of interest to stakeholders and take steps to mitigate it." at bounding box center [355, 315] width 392 height 25
click at [159, 299] on input "d. Disclose the conflict of interest to stakeholders and take steps to mitigate…" at bounding box center [159, 296] width 0 height 8
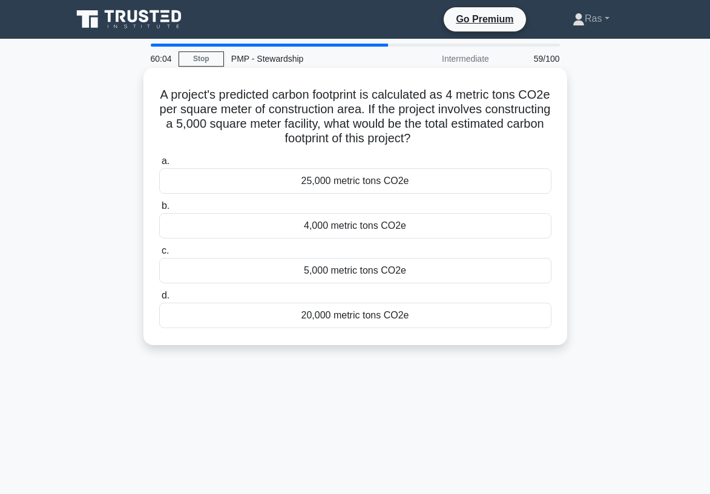
click at [318, 319] on div "20,000 metric tons CO2e" at bounding box center [355, 315] width 392 height 25
click at [159, 299] on input "d. 20,000 metric tons CO2e" at bounding box center [159, 296] width 0 height 8
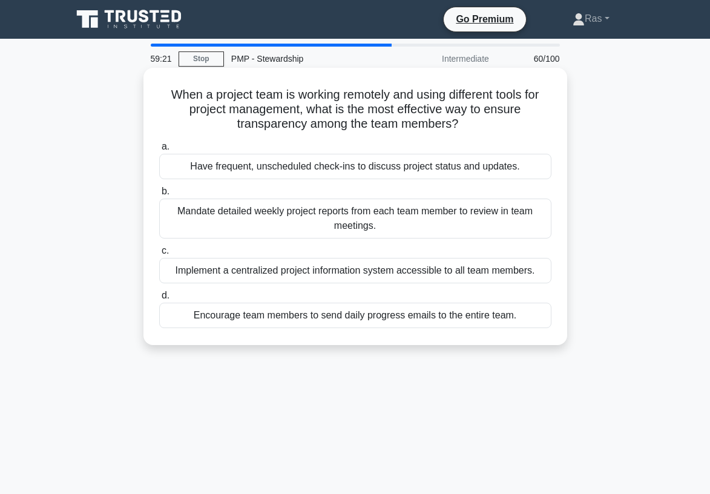
click at [269, 276] on div "Implement a centralized project information system accessible to all team membe…" at bounding box center [355, 270] width 392 height 25
click at [159, 255] on input "c. Implement a centralized project information system accessible to all team me…" at bounding box center [159, 251] width 0 height 8
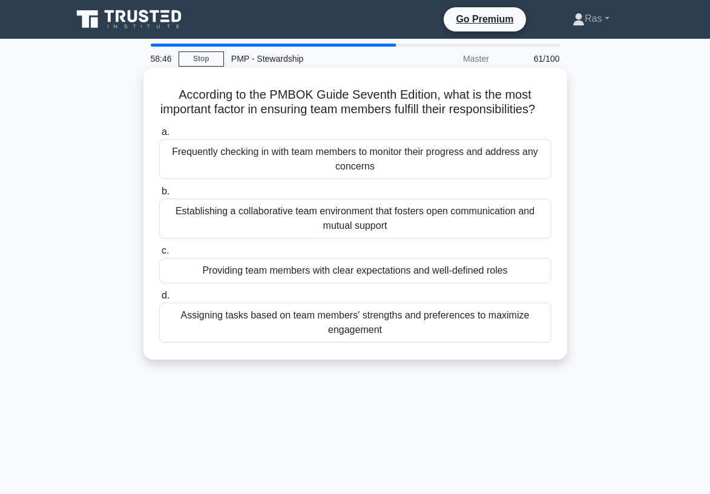
click at [290, 283] on div "Providing team members with clear expectations and well-defined roles" at bounding box center [355, 270] width 392 height 25
click at [159, 255] on input "c. Providing team members with clear expectations and well-defined roles" at bounding box center [159, 251] width 0 height 8
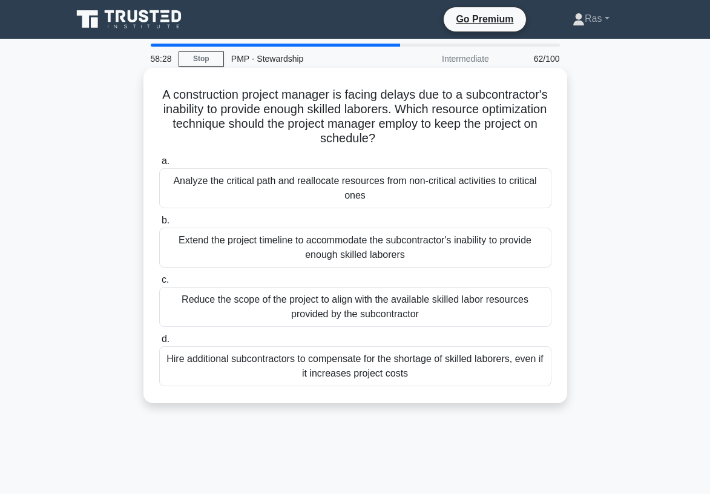
click at [240, 183] on div "Analyze the critical path and reallocate resources from non-critical activities…" at bounding box center [355, 188] width 392 height 40
click at [159, 165] on input "a. Analyze the critical path and reallocate resources from non-critical activit…" at bounding box center [159, 161] width 0 height 8
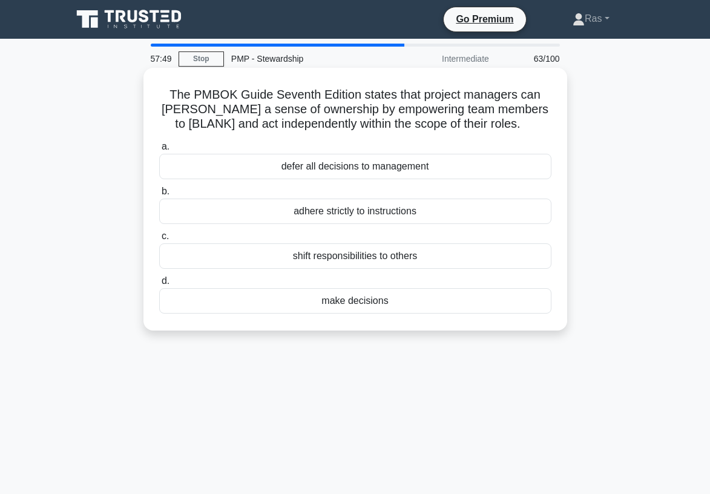
click at [272, 251] on div "shift responsibilities to others" at bounding box center [355, 255] width 392 height 25
click at [159, 240] on input "c. shift responsibilities to others" at bounding box center [159, 236] width 0 height 8
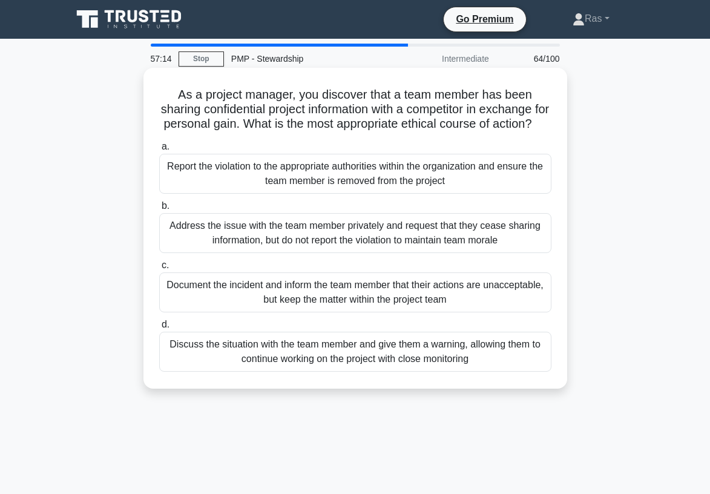
click at [264, 163] on div "Report the violation to the appropriate authorities within the organization and…" at bounding box center [355, 174] width 392 height 40
click at [159, 151] on input "a. Report the violation to the appropriate authorities within the organization …" at bounding box center [159, 147] width 0 height 8
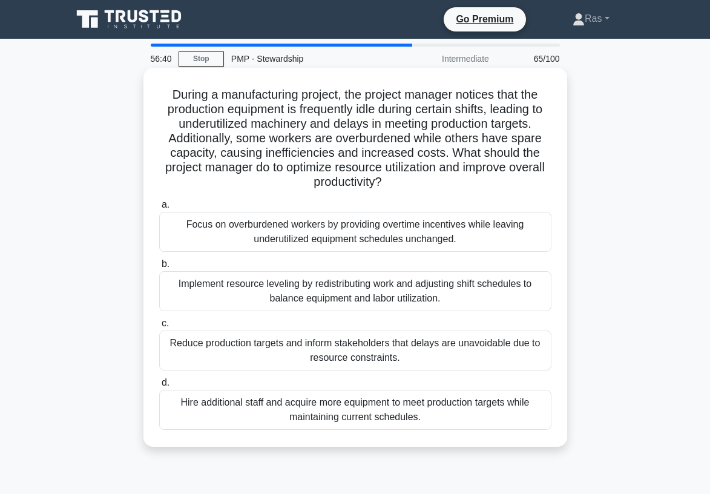
click at [286, 287] on div "Implement resource leveling by redistributing work and adjusting shift schedule…" at bounding box center [355, 291] width 392 height 40
click at [159, 268] on input "b. Implement resource leveling by redistributing work and adjusting shift sched…" at bounding box center [159, 264] width 0 height 8
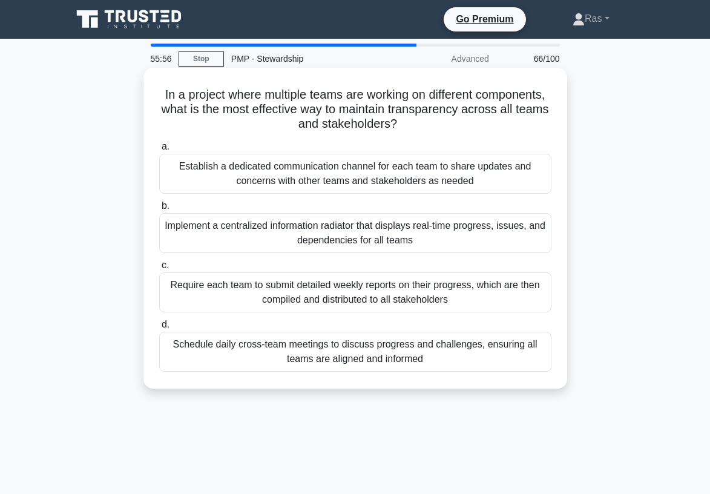
click at [258, 230] on div "Implement a centralized information radiator that displays real-time progress, …" at bounding box center [355, 233] width 392 height 40
click at [159, 210] on input "b. Implement a centralized information radiator that displays real-time progres…" at bounding box center [159, 206] width 0 height 8
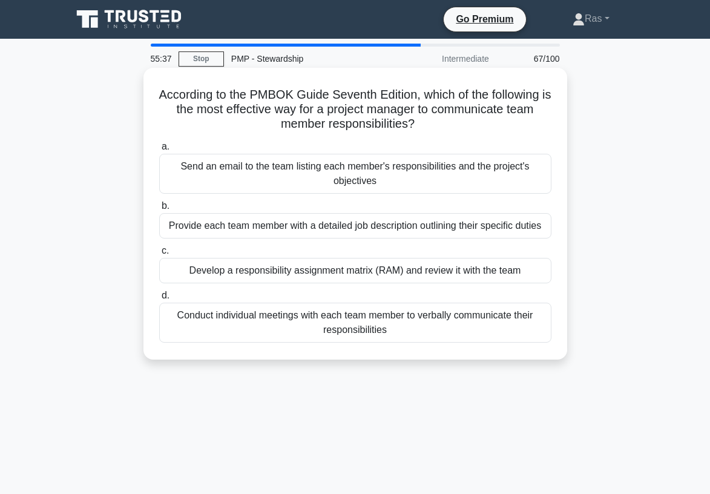
click at [278, 324] on div "Conduct individual meetings with each team member to verbally communicate their…" at bounding box center [355, 323] width 392 height 40
click at [159, 299] on input "d. Conduct individual meetings with each team member to verbally communicate th…" at bounding box center [159, 296] width 0 height 8
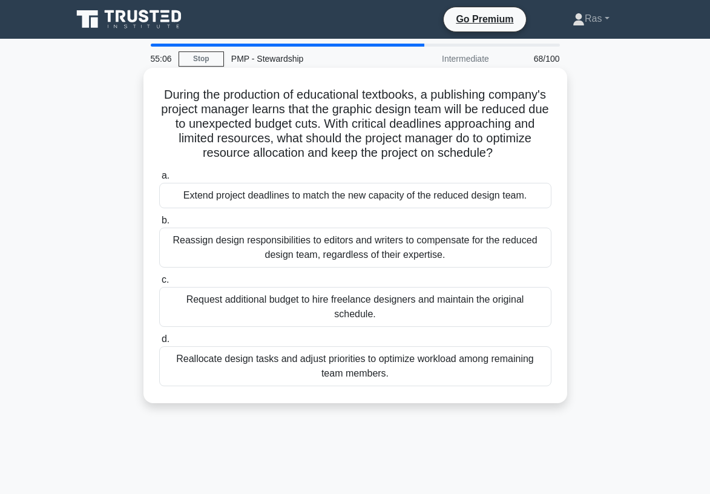
click at [312, 363] on div "Reallocate design tasks and adjust priorities to optimize workload among remain…" at bounding box center [355, 366] width 392 height 40
click at [159, 343] on input "d. Reallocate design tasks and adjust priorities to optimize workload among rem…" at bounding box center [159, 339] width 0 height 8
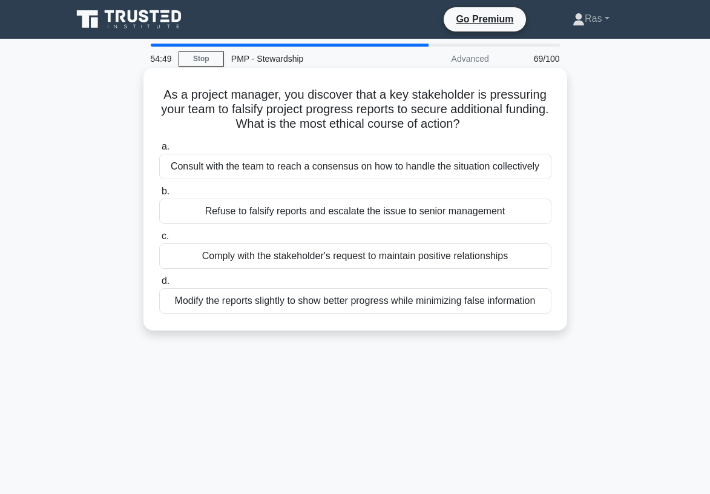
click at [260, 166] on div "Consult with the team to reach a consensus on how to handle the situation colle…" at bounding box center [355, 166] width 392 height 25
click at [159, 151] on input "a. Consult with the team to reach a consensus on how to handle the situation co…" at bounding box center [159, 147] width 0 height 8
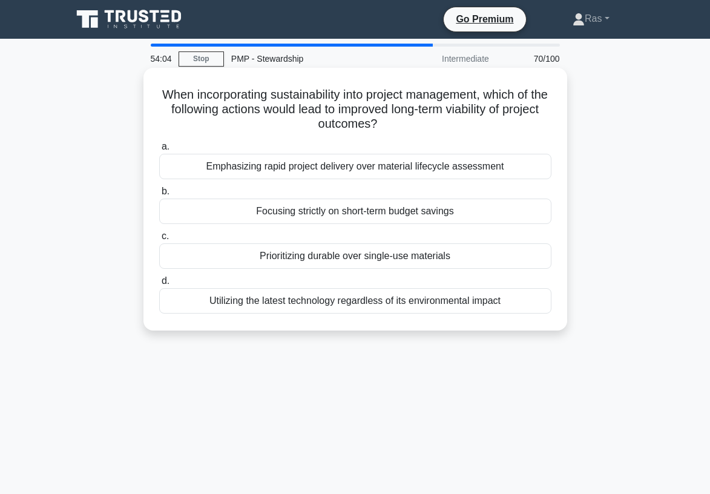
click at [268, 255] on div "Prioritizing durable over single-use materials" at bounding box center [355, 255] width 392 height 25
click at [159, 240] on input "c. Prioritizing durable over single-use materials" at bounding box center [159, 236] width 0 height 8
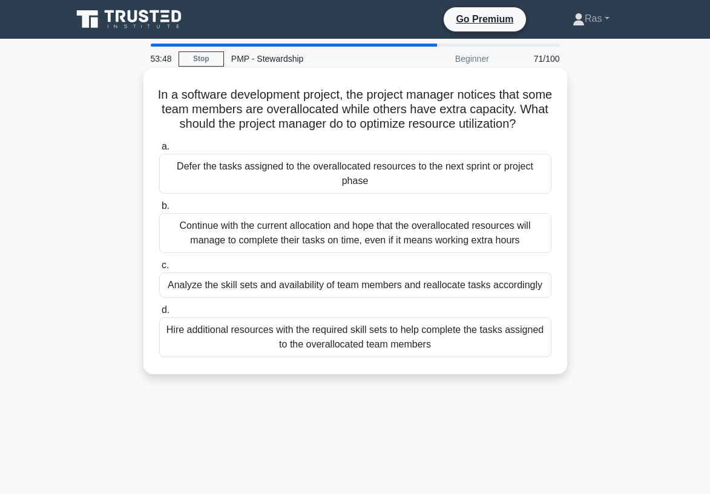
click at [258, 285] on div "Analyze the skill sets and availability of team members and reallocate tasks ac…" at bounding box center [355, 284] width 392 height 25
click at [159, 269] on input "c. Analyze the skill sets and availability of team members and reallocate tasks…" at bounding box center [159, 265] width 0 height 8
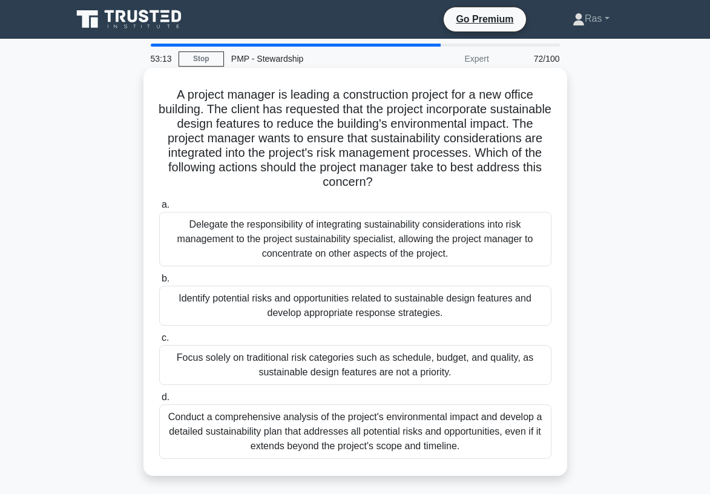
click at [494, 319] on div "Identify potential risks and opportunities related to sustainable design featur…" at bounding box center [355, 306] width 392 height 40
click at [159, 283] on input "b. Identify potential risks and opportunities related to sustainable design fea…" at bounding box center [159, 279] width 0 height 8
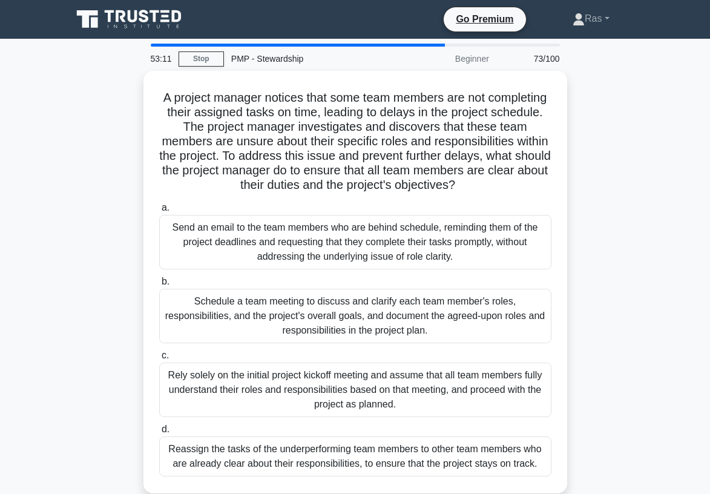
scroll to position [24, 0]
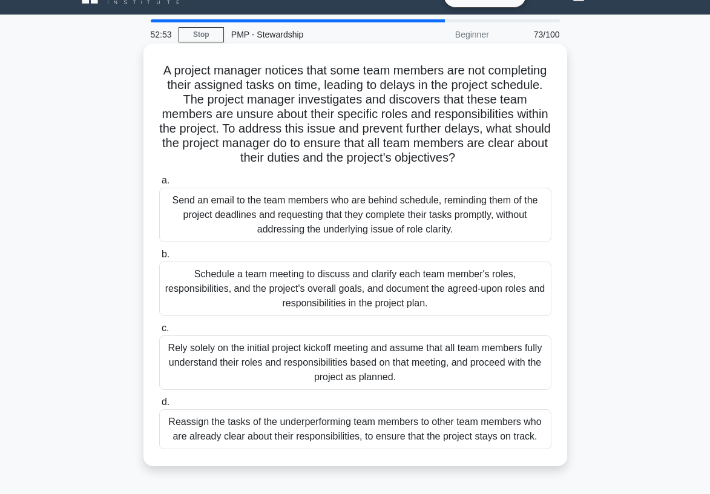
click at [456, 292] on div "Schedule a team meeting to discuss and clarify each team member's roles, respon…" at bounding box center [355, 288] width 392 height 54
click at [159, 258] on input "b. Schedule a team meeting to discuss and clarify each team member's roles, res…" at bounding box center [159, 254] width 0 height 8
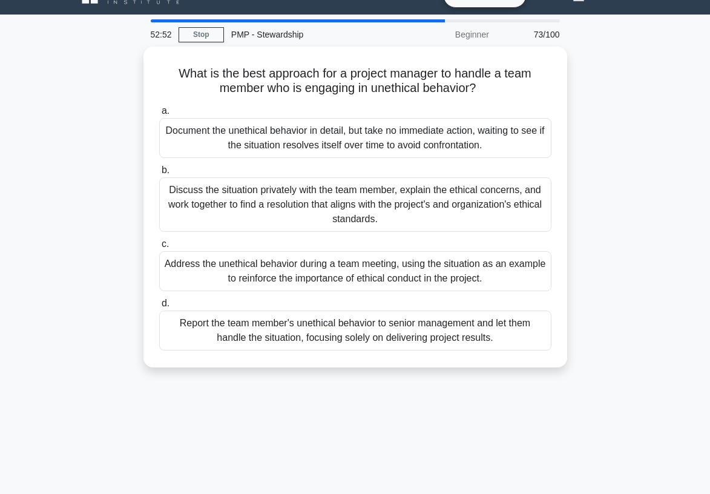
scroll to position [0, 0]
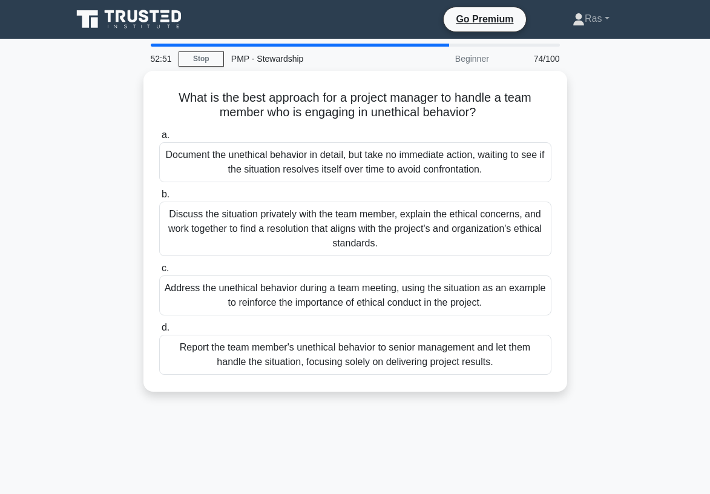
click at [652, 299] on main "52:51 Stop PMP - Stewardship Beginner 74/100 What is the best approach for a pr…" at bounding box center [355, 346] width 710 height 615
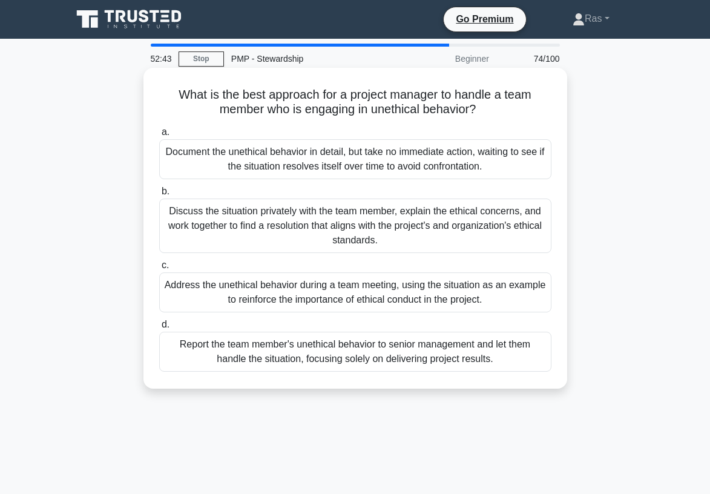
click at [513, 240] on div "Discuss the situation privately with the team member, explain the ethical conce…" at bounding box center [355, 225] width 392 height 54
click at [159, 195] on input "b. Discuss the situation privately with the team member, explain the ethical co…" at bounding box center [159, 192] width 0 height 8
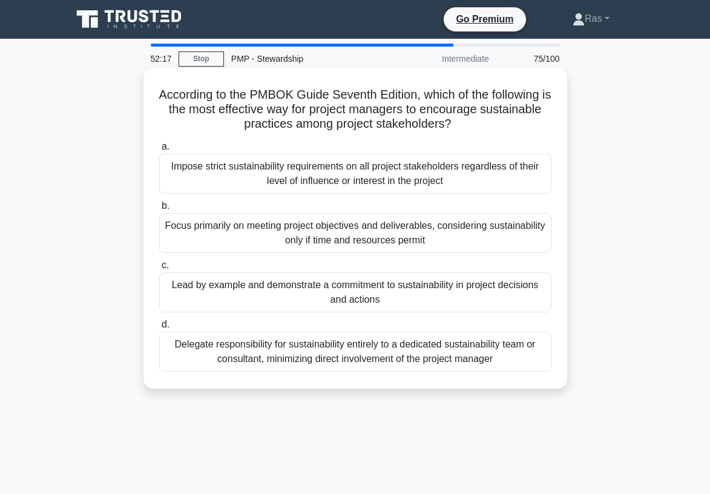
click at [520, 298] on div "Lead by example and demonstrate a commitment to sustainability in project decis…" at bounding box center [355, 292] width 392 height 40
click at [159, 269] on input "c. Lead by example and demonstrate a commitment to sustainability in project de…" at bounding box center [159, 265] width 0 height 8
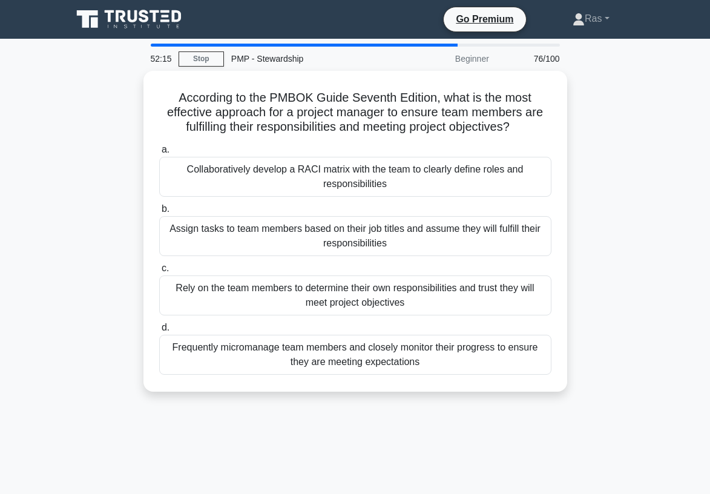
click at [631, 276] on div "According to the PMBOK Guide Seventh Edition, what is the most effective approa…" at bounding box center [355, 238] width 581 height 335
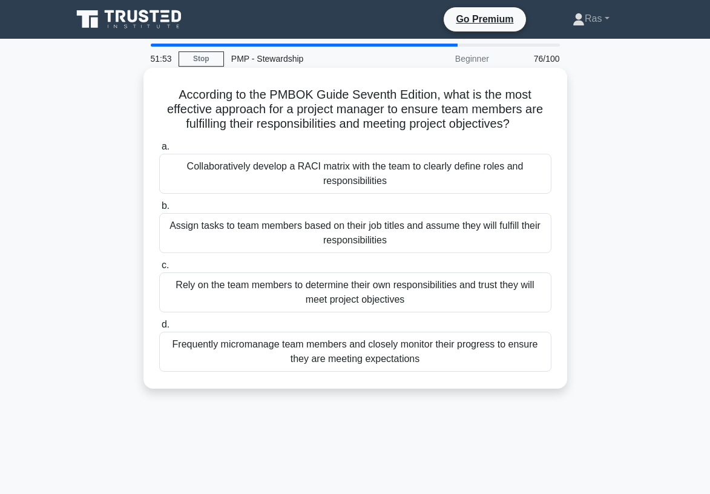
click at [525, 175] on div "Collaboratively develop a RACI matrix with the team to clearly define roles and…" at bounding box center [355, 174] width 392 height 40
click at [159, 151] on input "a. Collaboratively develop a RACI matrix with the team to clearly define roles …" at bounding box center [159, 147] width 0 height 8
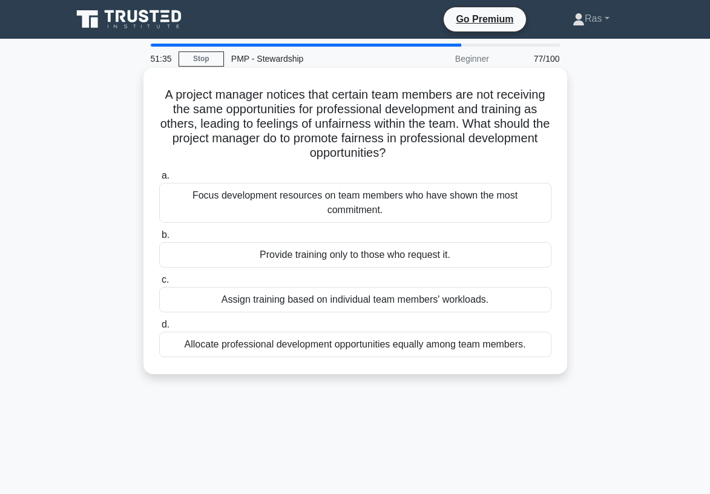
click at [500, 348] on div "Allocate professional development opportunities equally among team members." at bounding box center [355, 344] width 392 height 25
click at [159, 329] on input "d. Allocate professional development opportunities equally among team members." at bounding box center [159, 325] width 0 height 8
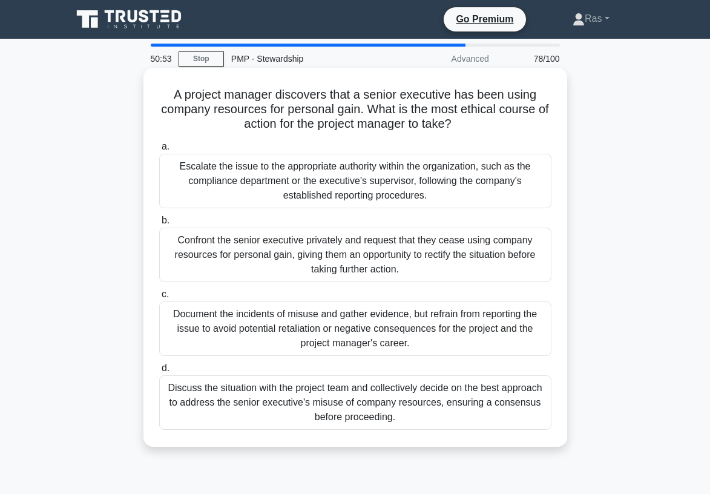
click at [407, 338] on div "Document the incidents of misuse and gather evidence, but refrain from reportin…" at bounding box center [355, 328] width 392 height 54
click at [159, 298] on input "c. Document the incidents of misuse and gather evidence, but refrain from repor…" at bounding box center [159, 294] width 0 height 8
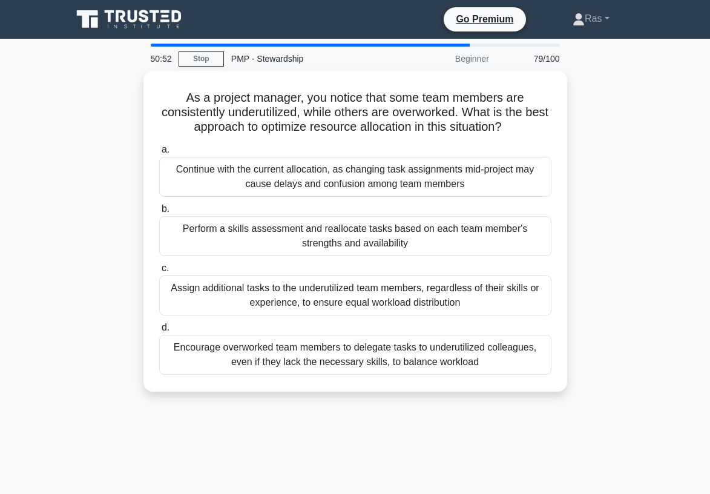
click at [648, 214] on main "50:52 Stop PMP - Stewardship Beginner 79/100 As a project manager, you notice t…" at bounding box center [355, 346] width 710 height 615
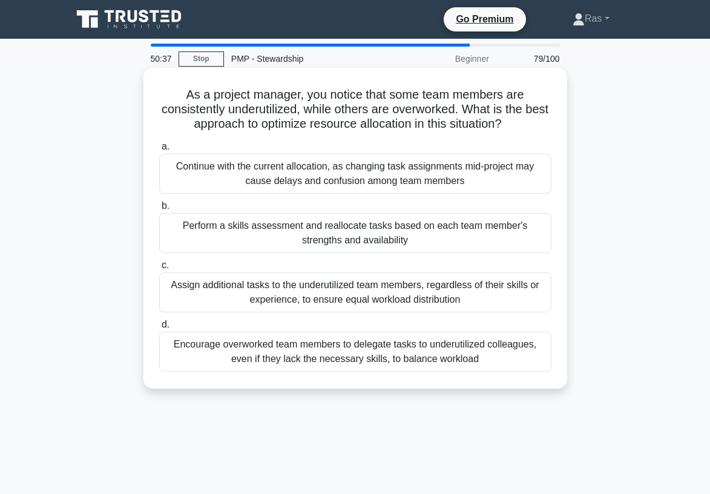
click at [470, 235] on div "Perform a skills assessment and reallocate tasks based on each team member's st…" at bounding box center [355, 233] width 392 height 40
click at [159, 210] on input "b. Perform a skills assessment and reallocate tasks based on each team member's…" at bounding box center [159, 206] width 0 height 8
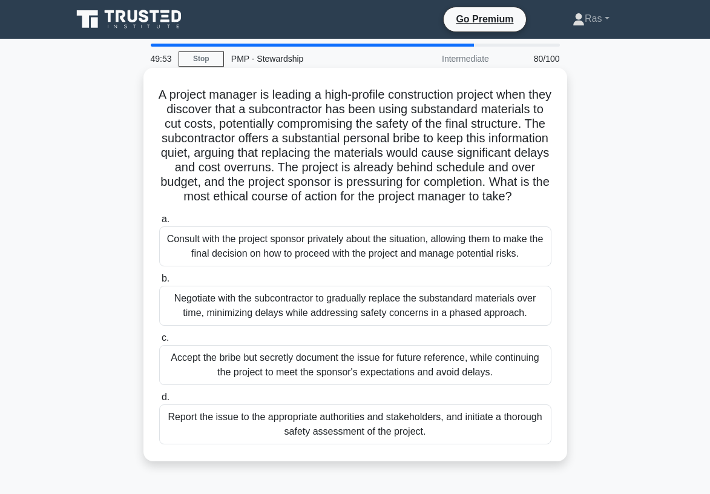
click at [500, 325] on div "Negotiate with the subcontractor to gradually replace the substandard materials…" at bounding box center [355, 306] width 392 height 40
click at [159, 283] on input "b. Negotiate with the subcontractor to gradually replace the substandard materi…" at bounding box center [159, 279] width 0 height 8
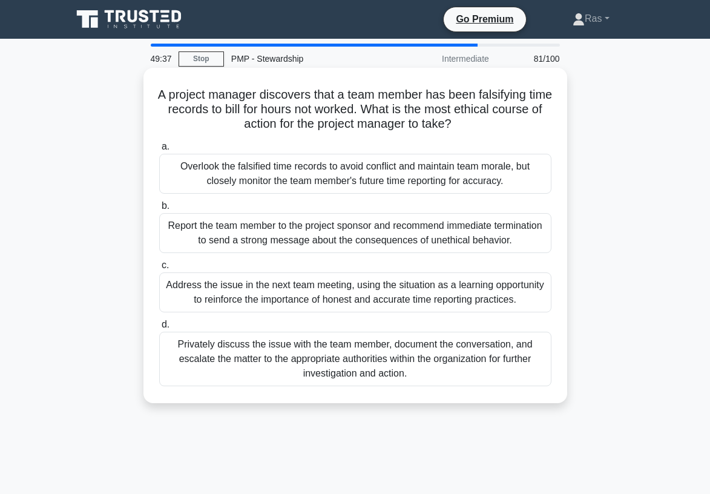
click at [471, 362] on div "Privately discuss the issue with the team member, document the conversation, an…" at bounding box center [355, 359] width 392 height 54
click at [159, 329] on input "d. Privately discuss the issue with the team member, document the conversation,…" at bounding box center [159, 325] width 0 height 8
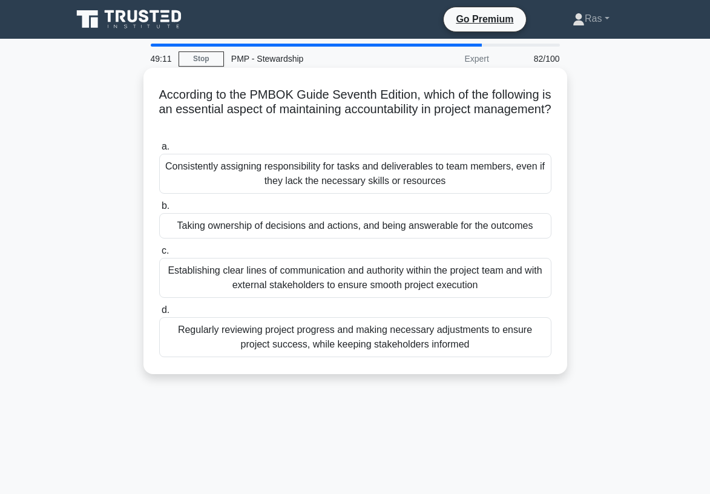
click at [540, 337] on div "Regularly reviewing project progress and making necessary adjustments to ensure…" at bounding box center [355, 337] width 392 height 40
click at [159, 314] on input "d. Regularly reviewing project progress and making necessary adjustments to ens…" at bounding box center [159, 310] width 0 height 8
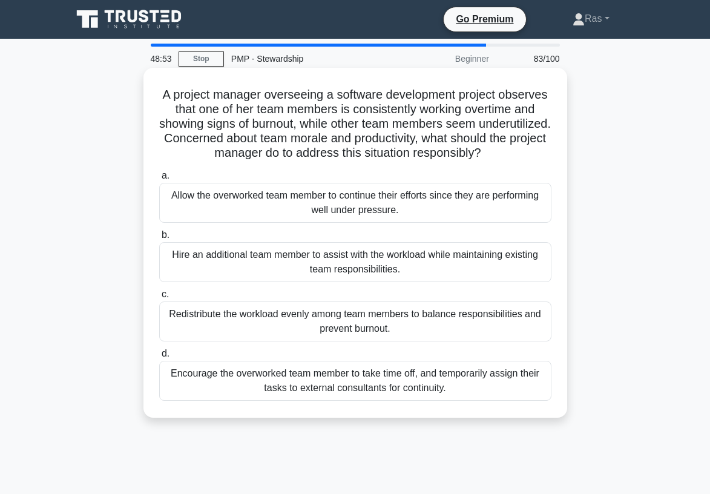
click at [434, 329] on div "Redistribute the workload evenly among team members to balance responsibilities…" at bounding box center [355, 321] width 392 height 40
click at [159, 298] on input "c. Redistribute the workload evenly among team members to balance responsibilit…" at bounding box center [159, 294] width 0 height 8
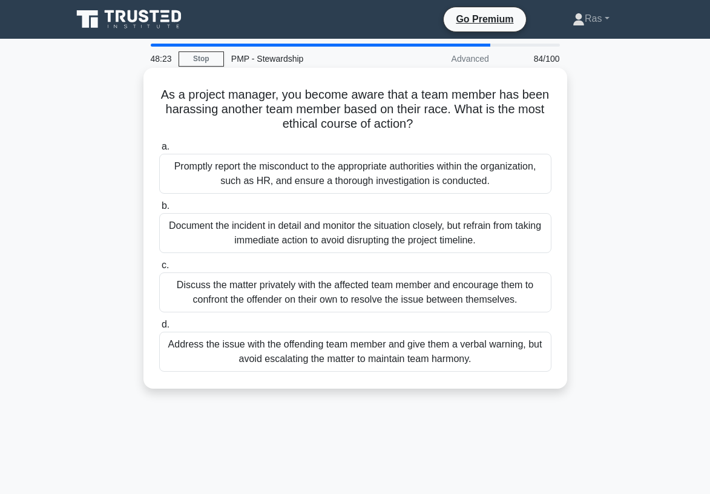
click at [480, 298] on div "Discuss the matter privately with the affected team member and encourage them t…" at bounding box center [355, 292] width 392 height 40
click at [159, 269] on input "c. Discuss the matter privately with the affected team member and encourage the…" at bounding box center [159, 265] width 0 height 8
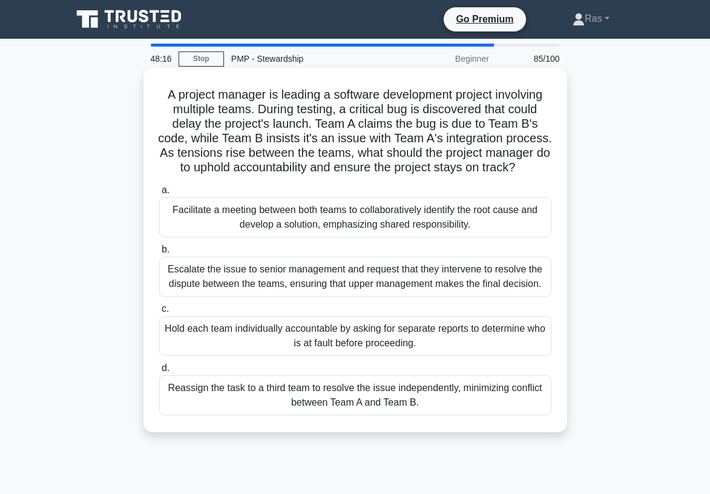
click at [477, 232] on div "Facilitate a meeting between both teams to collaboratively identify the root ca…" at bounding box center [355, 217] width 392 height 40
click at [159, 194] on input "a. Facilitate a meeting between both teams to collaboratively identify the root…" at bounding box center [159, 190] width 0 height 8
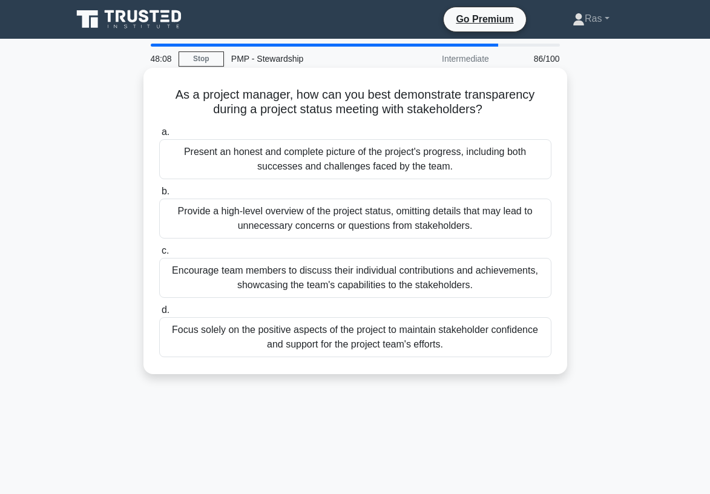
click at [413, 283] on div "Encourage team members to discuss their individual contributions and achievemen…" at bounding box center [355, 278] width 392 height 40
click at [159, 255] on input "c. Encourage team members to discuss their individual contributions and achieve…" at bounding box center [159, 251] width 0 height 8
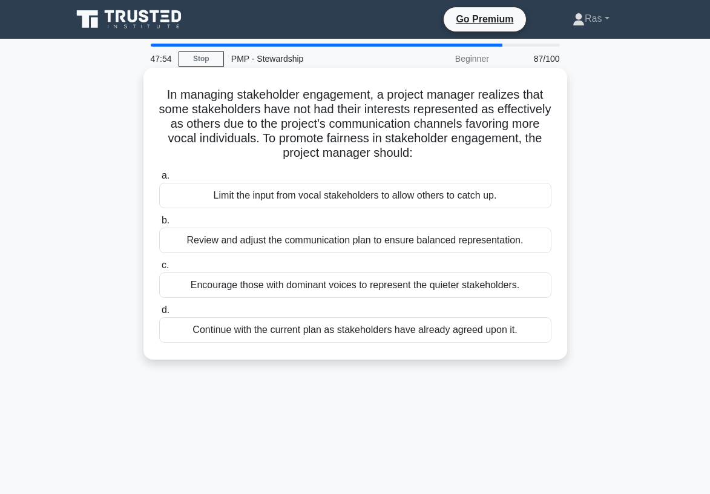
click at [420, 238] on div "Review and adjust the communication plan to ensure balanced representation." at bounding box center [355, 239] width 392 height 25
click at [159, 224] on input "b. Review and adjust the communication plan to ensure balanced representation." at bounding box center [159, 221] width 0 height 8
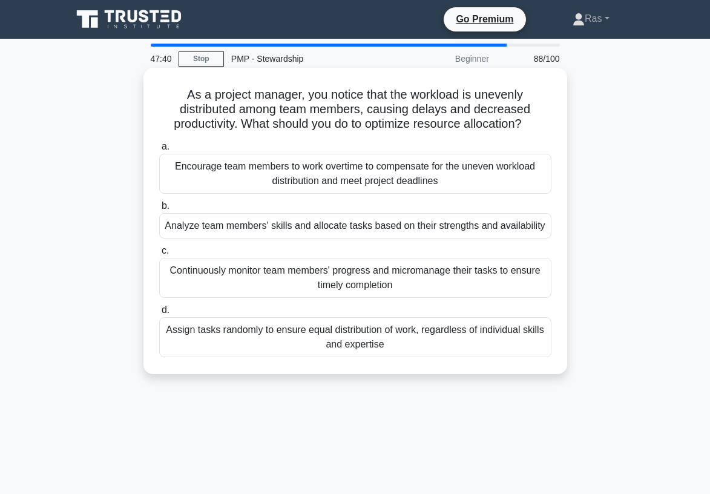
click at [499, 229] on div "Analyze team members' skills and allocate tasks based on their strengths and av…" at bounding box center [355, 225] width 392 height 25
click at [159, 210] on input "b. Analyze team members' skills and allocate tasks based on their strengths and…" at bounding box center [159, 206] width 0 height 8
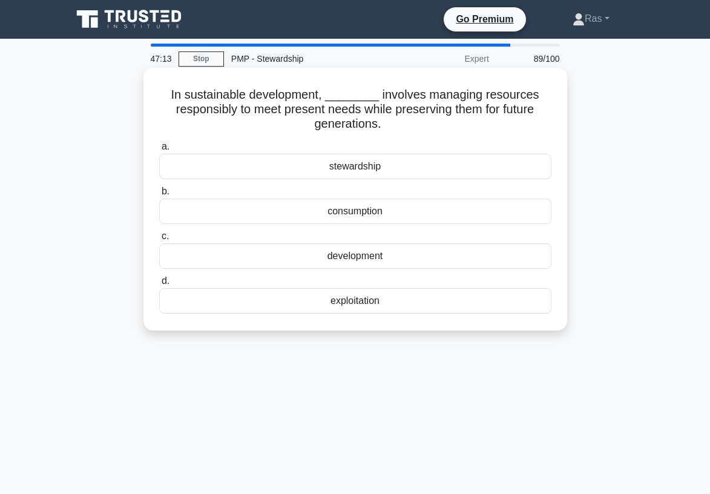
click at [474, 159] on div "stewardship" at bounding box center [355, 166] width 392 height 25
click at [159, 151] on input "a. stewardship" at bounding box center [159, 147] width 0 height 8
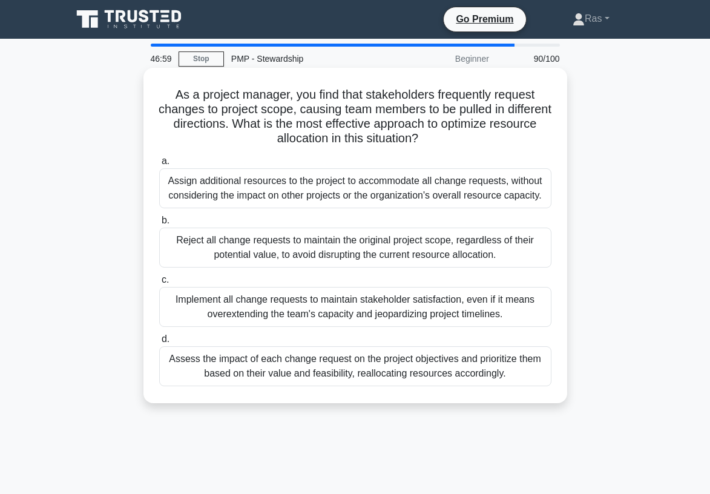
click at [431, 371] on div "Assess the impact of each change request on the project objectives and prioriti…" at bounding box center [355, 366] width 392 height 40
click at [159, 343] on input "d. Assess the impact of each change request on the project objectives and prior…" at bounding box center [159, 339] width 0 height 8
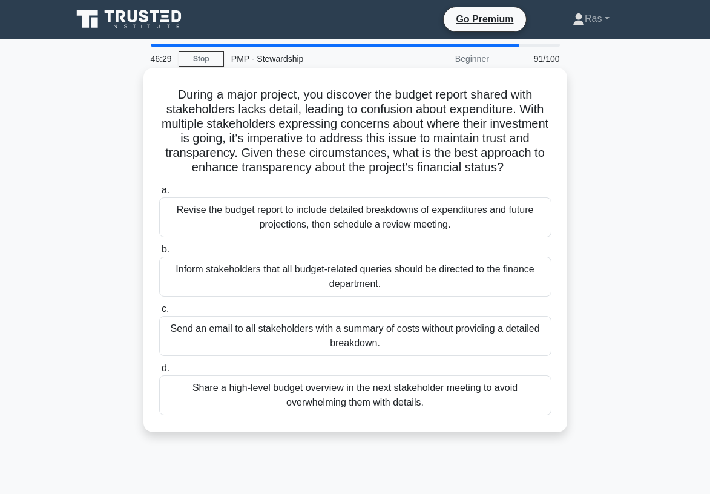
click at [425, 379] on div "Share a high-level budget overview in the next stakeholder meeting to avoid ove…" at bounding box center [355, 395] width 392 height 40
click at [159, 372] on input "d. Share a high-level budget overview in the next stakeholder meeting to avoid …" at bounding box center [159, 368] width 0 height 8
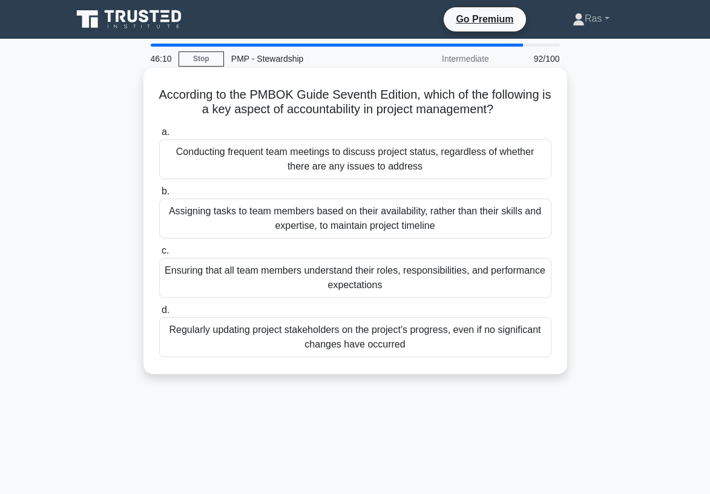
click at [359, 275] on div "Ensuring that all team members understand their roles, responsibilities, and pe…" at bounding box center [355, 278] width 392 height 40
click at [159, 255] on input "c. Ensuring that all team members understand their roles, responsibilities, and…" at bounding box center [159, 251] width 0 height 8
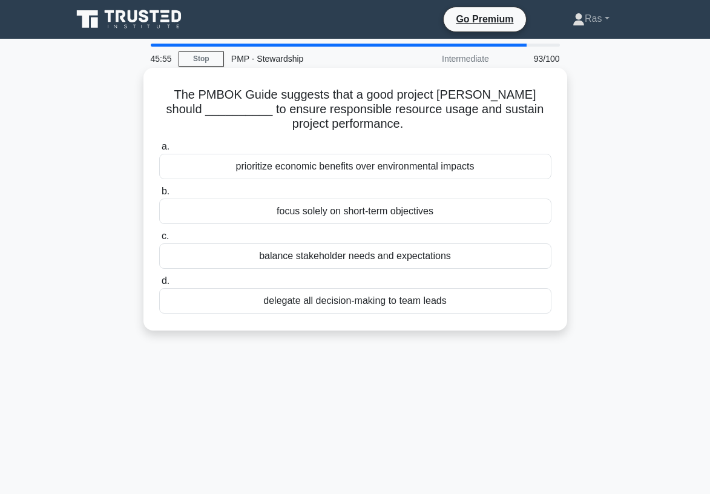
click at [364, 254] on div "balance stakeholder needs and expectations" at bounding box center [355, 255] width 392 height 25
click at [159, 240] on input "c. balance stakeholder needs and expectations" at bounding box center [159, 236] width 0 height 8
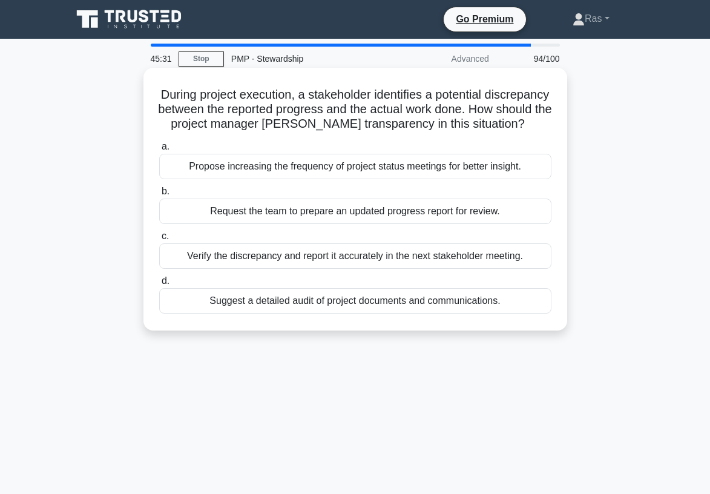
click at [330, 249] on div "Verify the discrepancy and report it accurately in the next stakeholder meeting." at bounding box center [355, 255] width 392 height 25
click at [159, 240] on input "c. Verify the discrepancy and report it accurately in the next stakeholder meet…" at bounding box center [159, 236] width 0 height 8
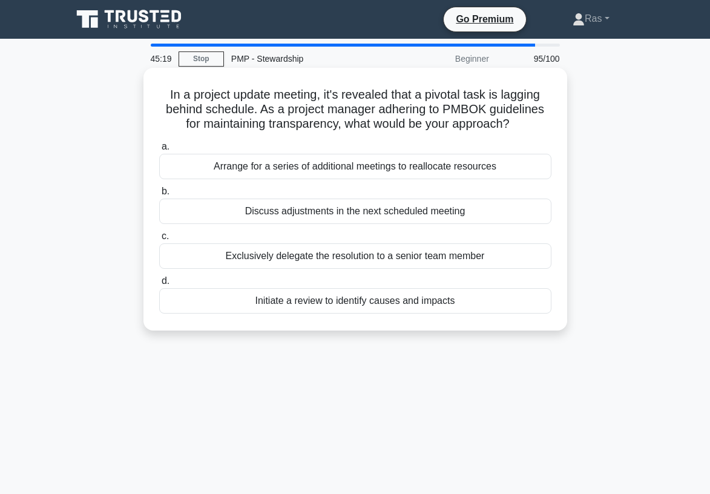
click at [313, 208] on div "Discuss adjustments in the next scheduled meeting" at bounding box center [355, 210] width 392 height 25
click at [159, 195] on input "b. Discuss adjustments in the next scheduled meeting" at bounding box center [159, 192] width 0 height 8
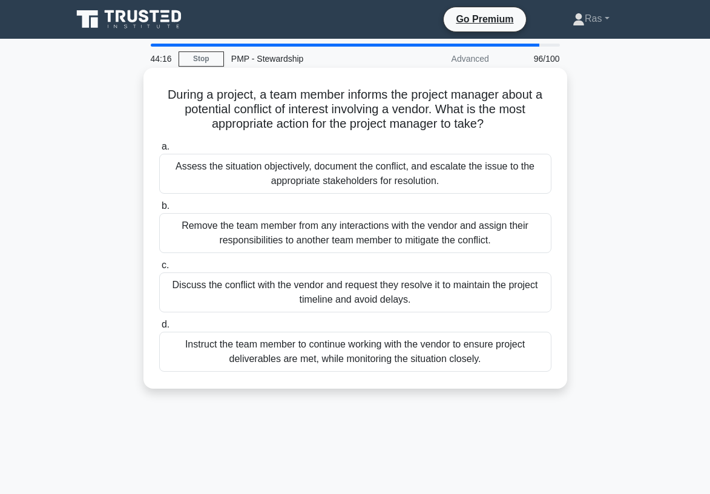
click at [458, 303] on div "Discuss the conflict with the vendor and request they resolve it to maintain th…" at bounding box center [355, 292] width 392 height 40
click at [159, 269] on input "c. Discuss the conflict with the vendor and request they resolve it to maintain…" at bounding box center [159, 265] width 0 height 8
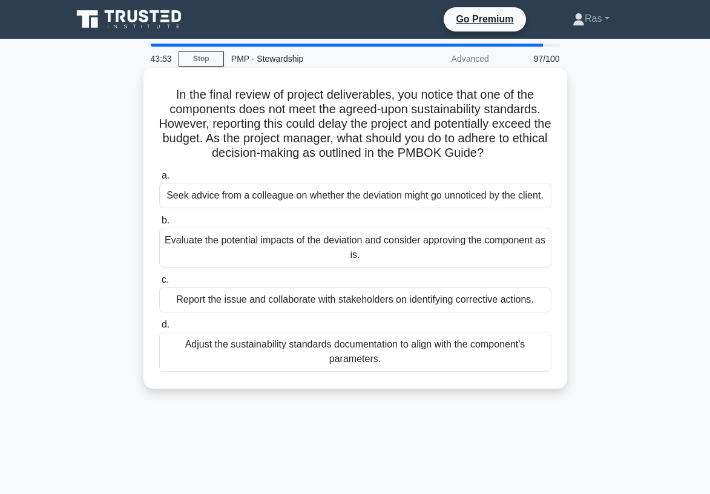
click at [388, 368] on div "Adjust the sustainability standards documentation to align with the component's…" at bounding box center [355, 352] width 392 height 40
click at [159, 329] on input "d. Adjust the sustainability standards documentation to align with the componen…" at bounding box center [159, 325] width 0 height 8
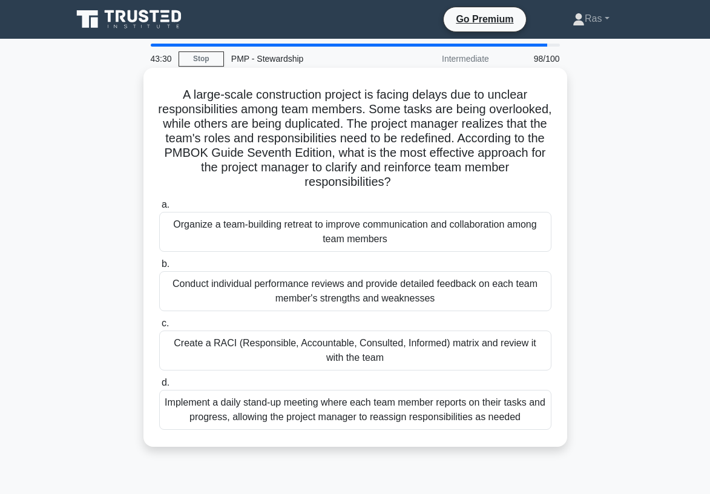
click at [480, 355] on div "Create a RACI (Responsible, Accountable, Consulted, Informed) matrix and review…" at bounding box center [355, 350] width 392 height 40
click at [159, 327] on input "c. Create a RACI (Responsible, Accountable, Consulted, Informed) matrix and rev…" at bounding box center [159, 323] width 0 height 8
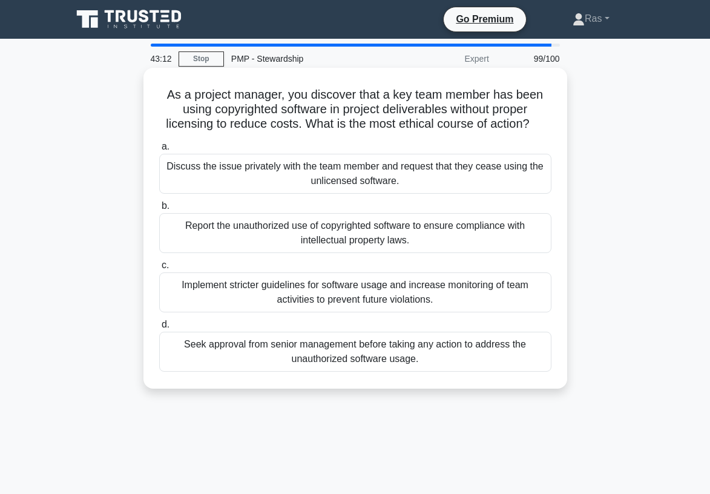
click at [474, 179] on div "Discuss the issue privately with the team member and request that they cease us…" at bounding box center [355, 174] width 392 height 40
click at [159, 151] on input "a. Discuss the issue privately with the team member and request that they cease…" at bounding box center [159, 147] width 0 height 8
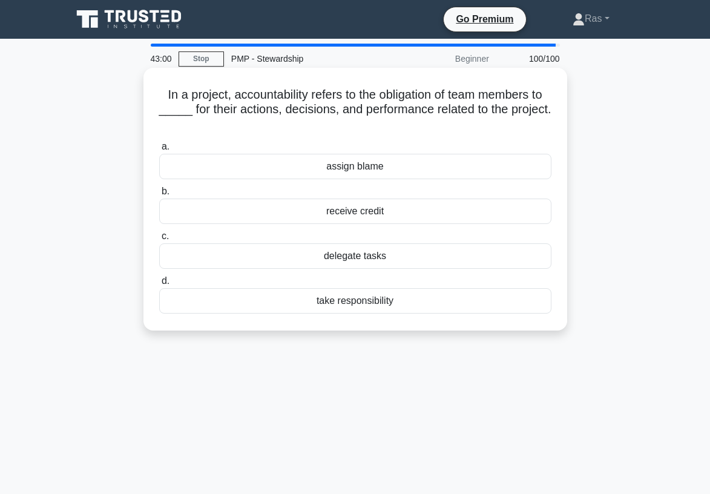
click at [412, 306] on div "take responsibility" at bounding box center [355, 300] width 392 height 25
click at [159, 285] on input "d. take responsibility" at bounding box center [159, 281] width 0 height 8
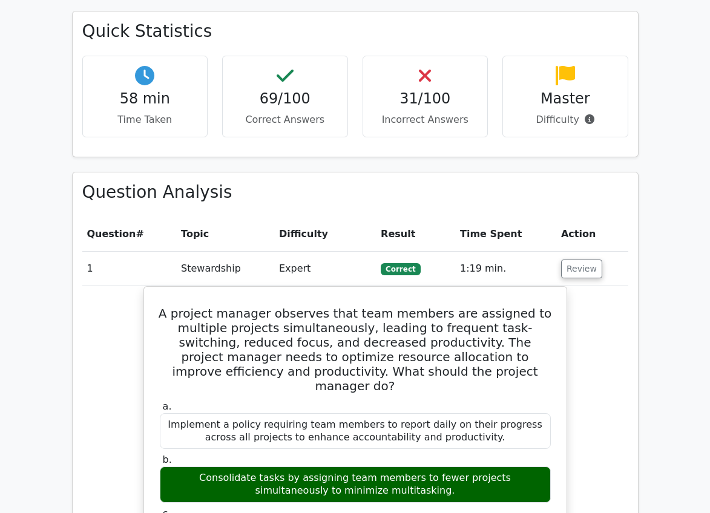
scroll to position [750, 0]
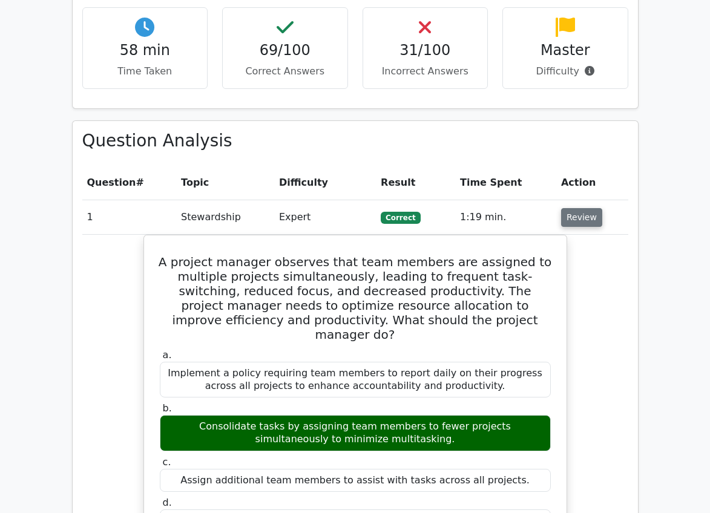
click at [582, 208] on button "Review" at bounding box center [581, 217] width 41 height 19
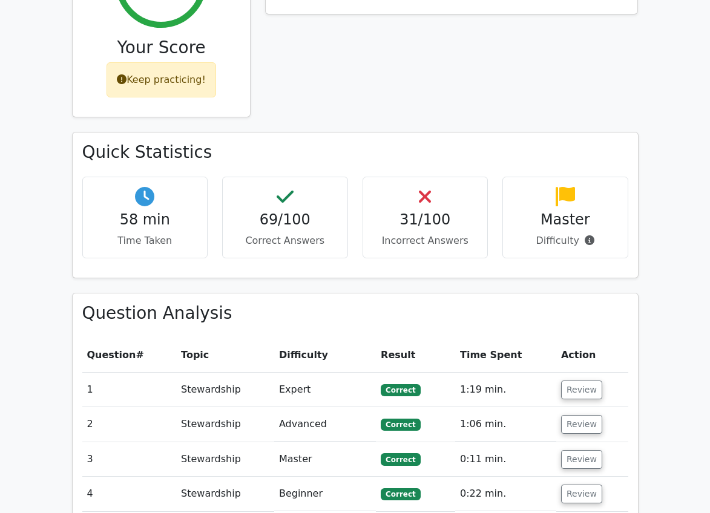
scroll to position [557, 0]
